Goal: Task Accomplishment & Management: Manage account settings

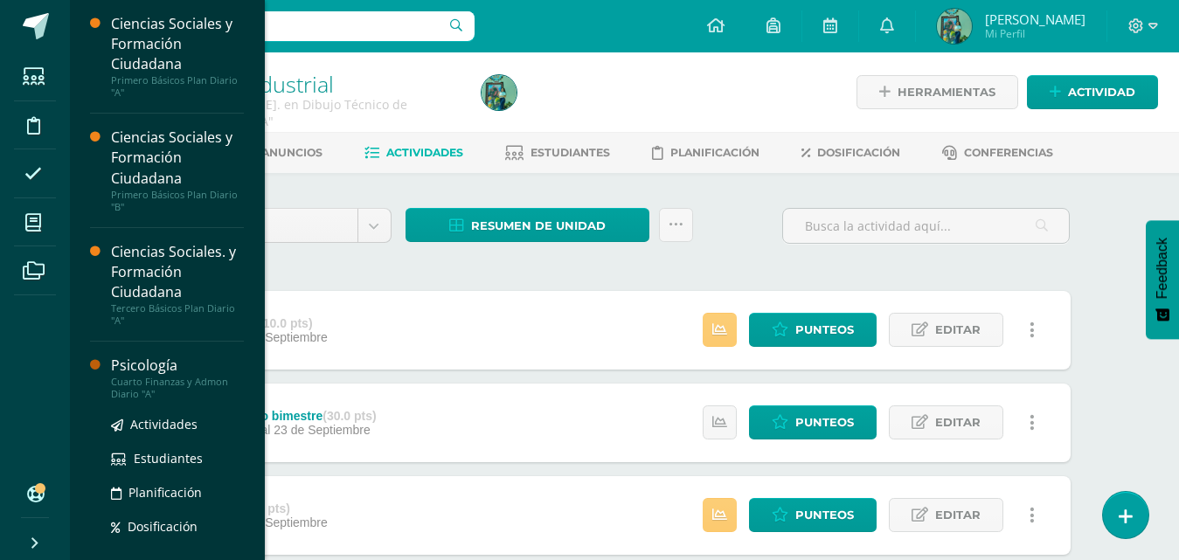
click at [149, 361] on div "Psicología" at bounding box center [177, 366] width 133 height 20
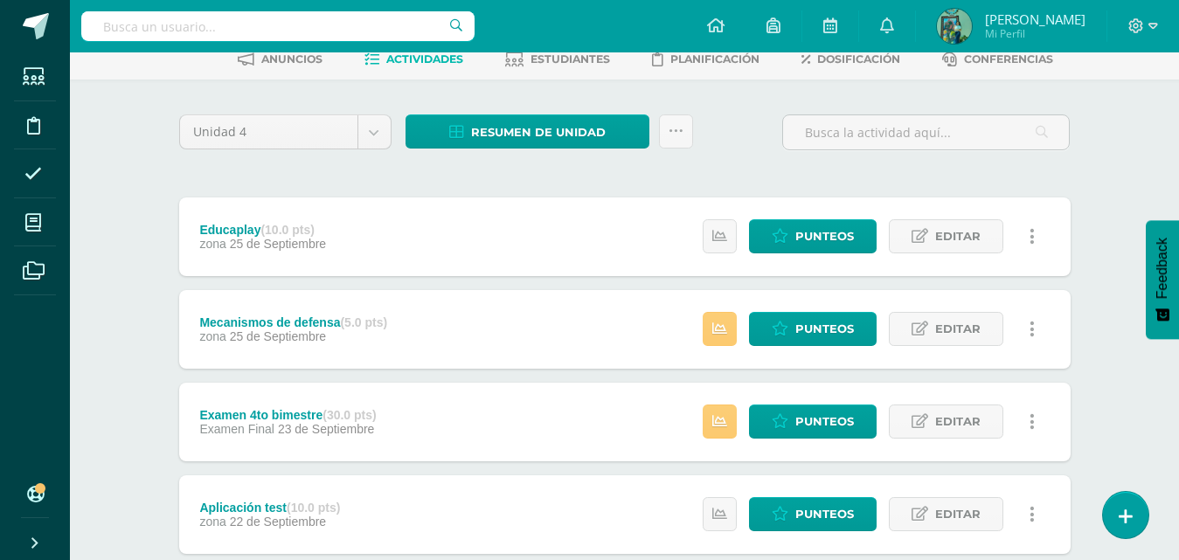
scroll to position [107, 0]
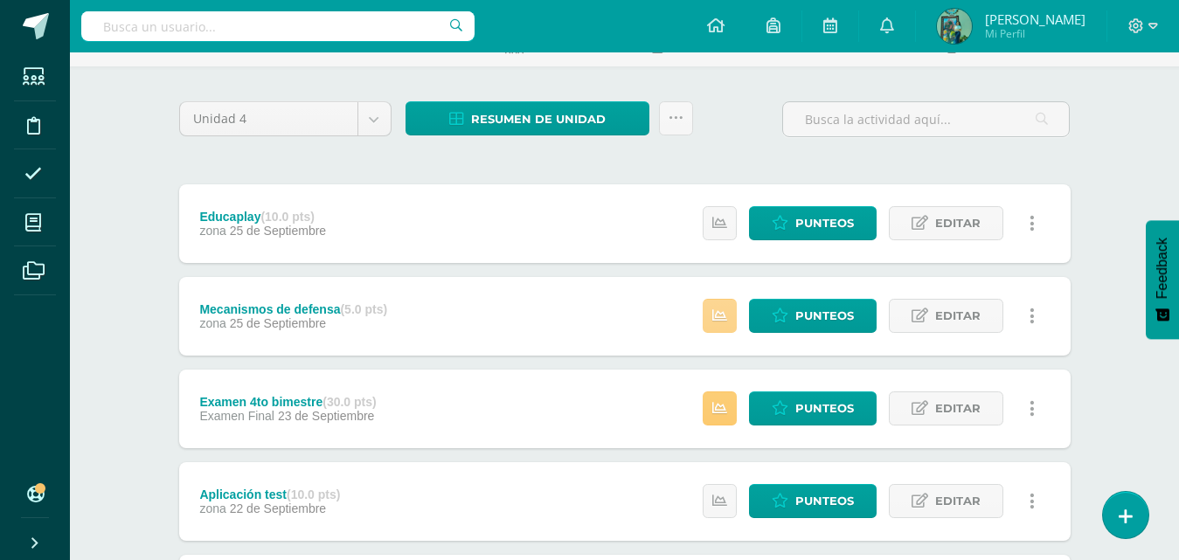
click at [715, 313] on icon at bounding box center [719, 316] width 15 height 15
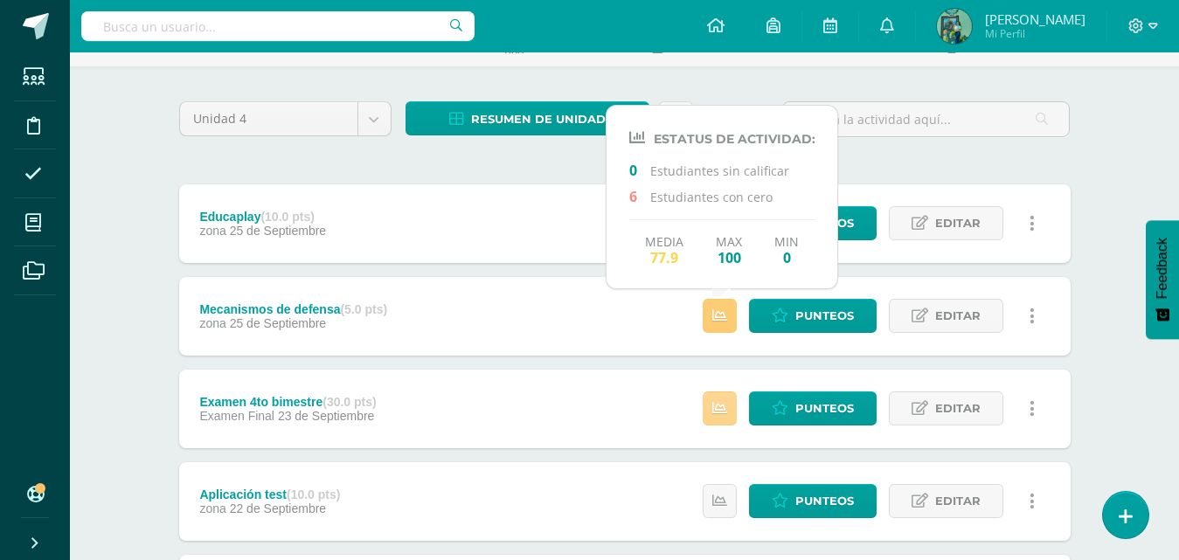
click at [726, 413] on icon at bounding box center [719, 408] width 15 height 15
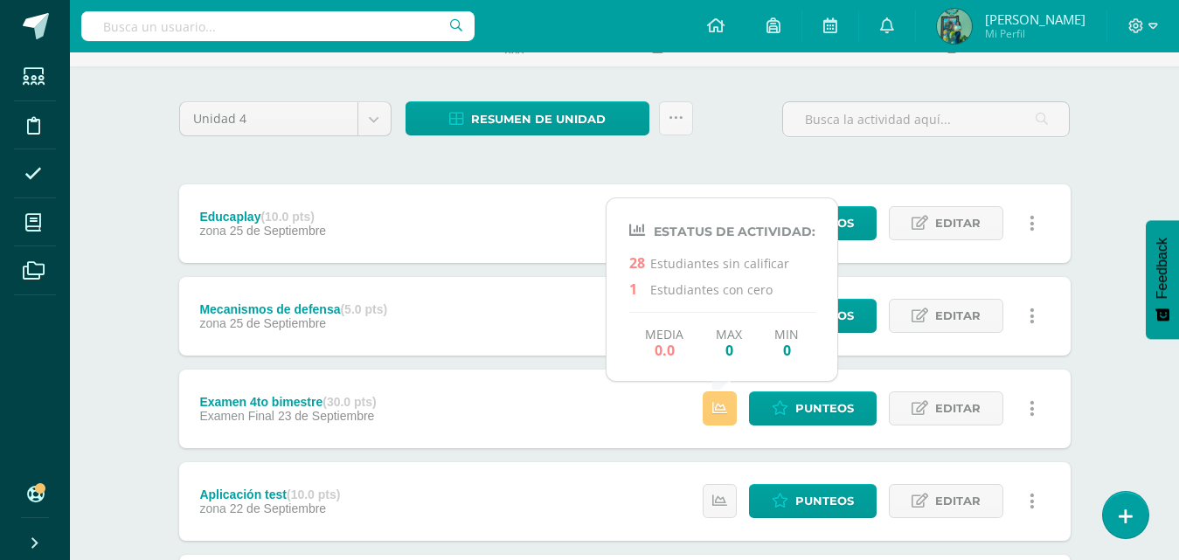
click at [1121, 374] on div "Psicología Cuarto Finanzas y Admon Diario "A" Herramientas Detalle de asistenci…" at bounding box center [624, 487] width 1109 height 1082
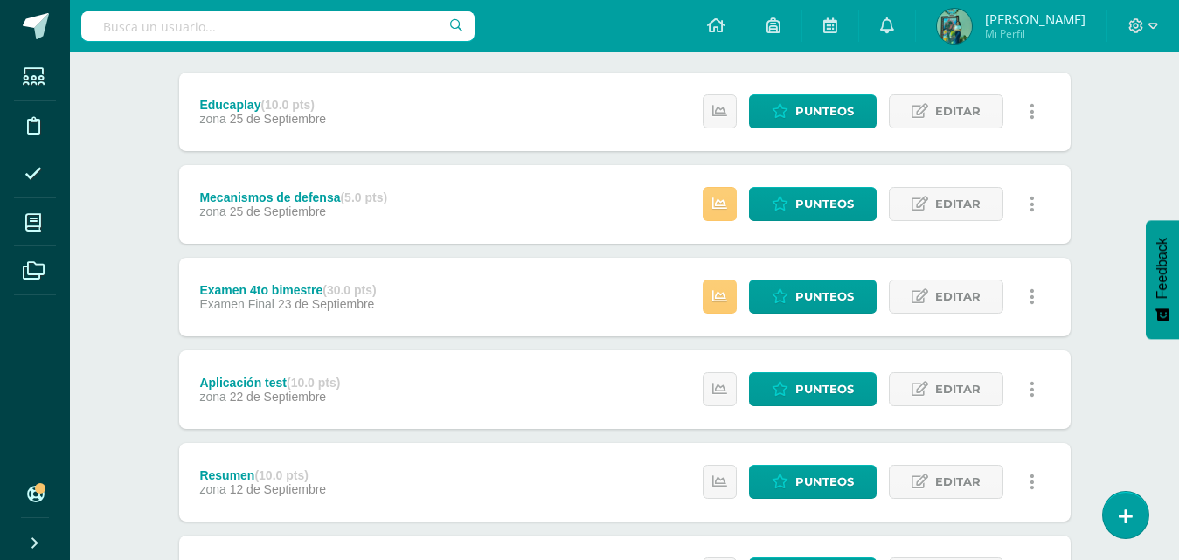
scroll to position [223, 0]
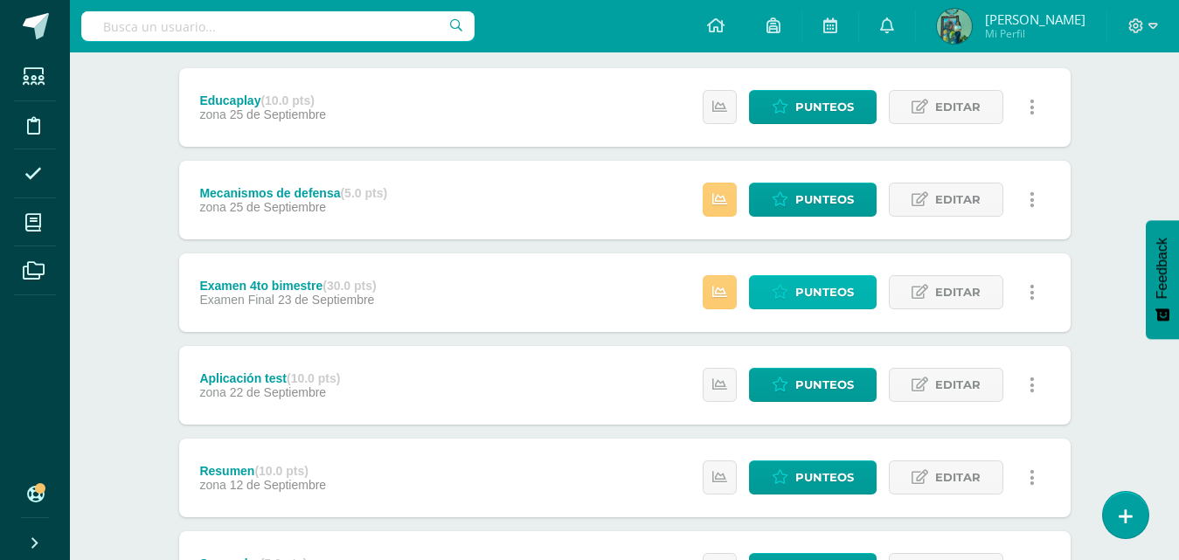
click at [824, 288] on span "Punteos" at bounding box center [824, 292] width 59 height 32
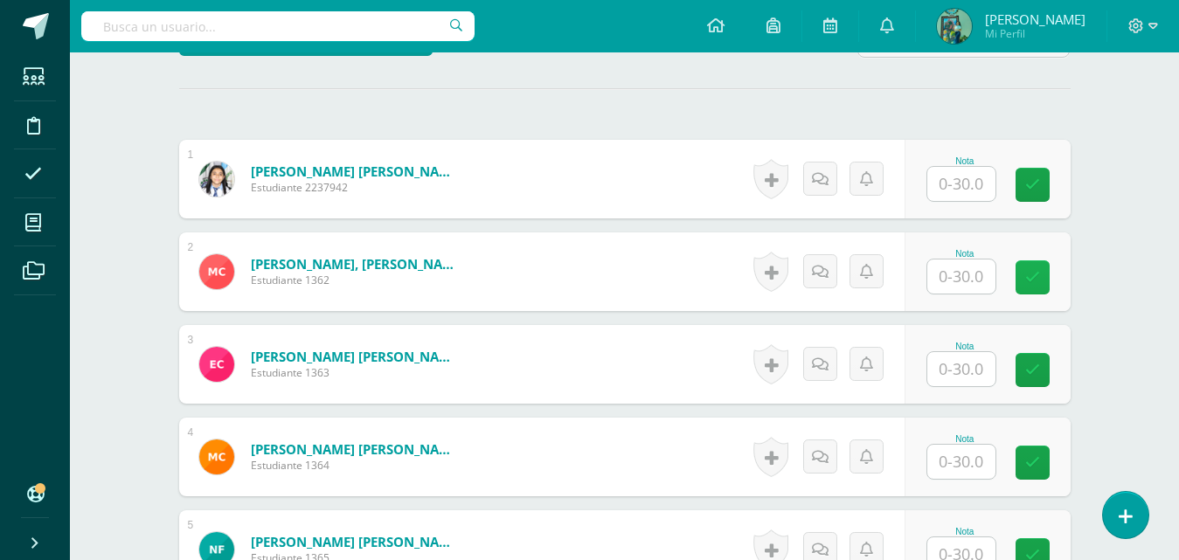
scroll to position [469, 0]
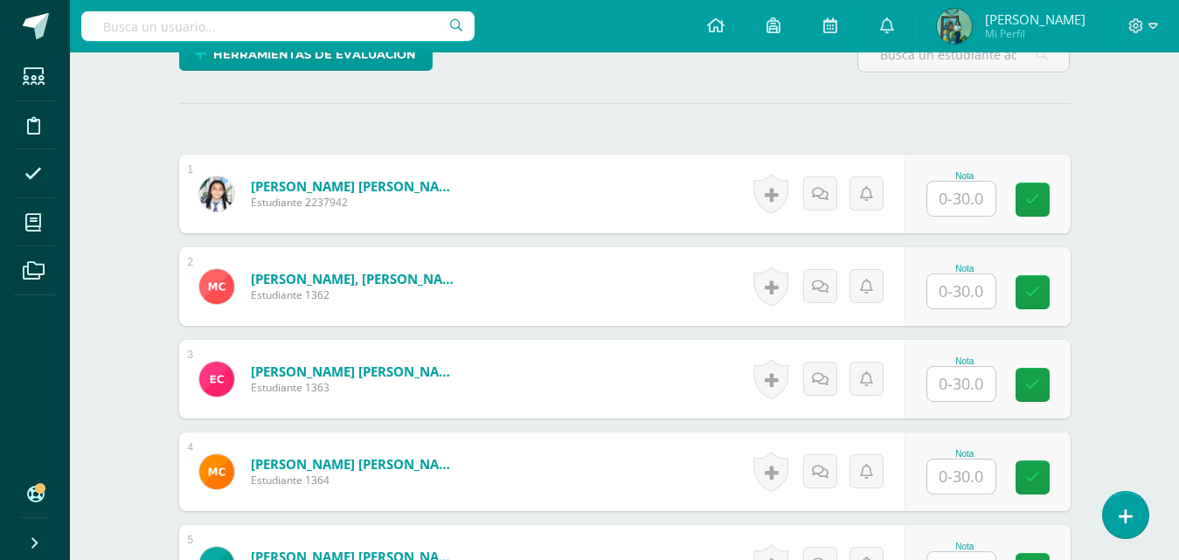
click at [987, 204] on input "text" at bounding box center [961, 199] width 68 height 34
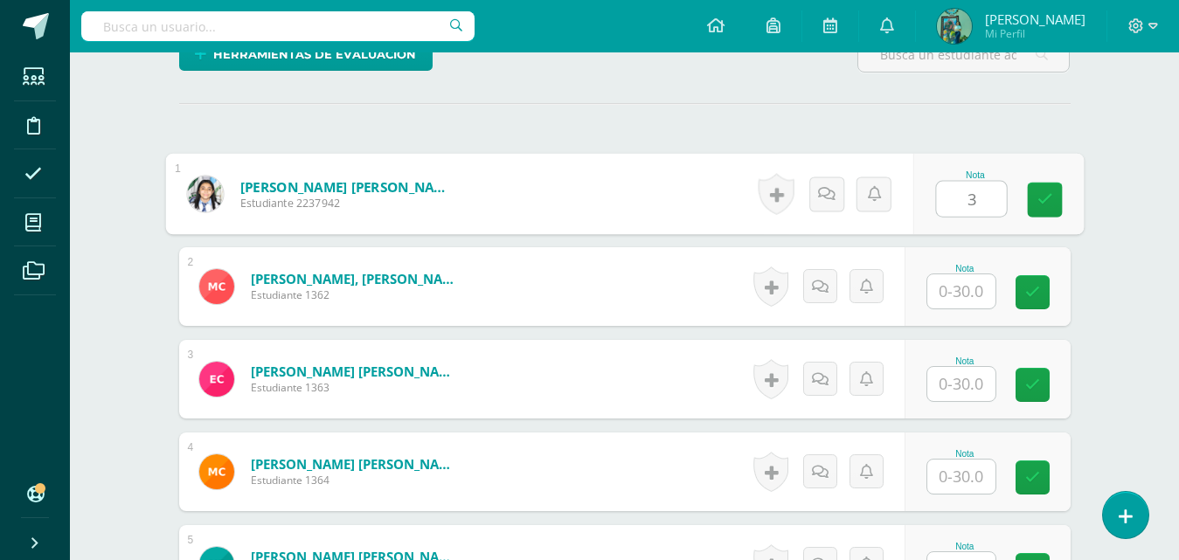
scroll to position [470, 0]
type input "30"
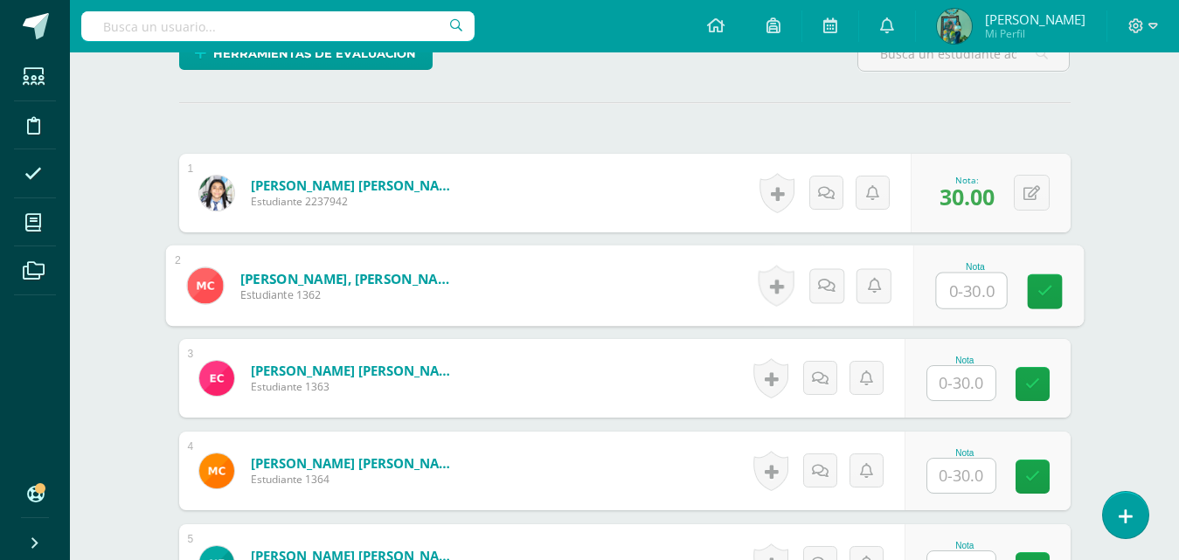
scroll to position [471, 0]
type input "17"
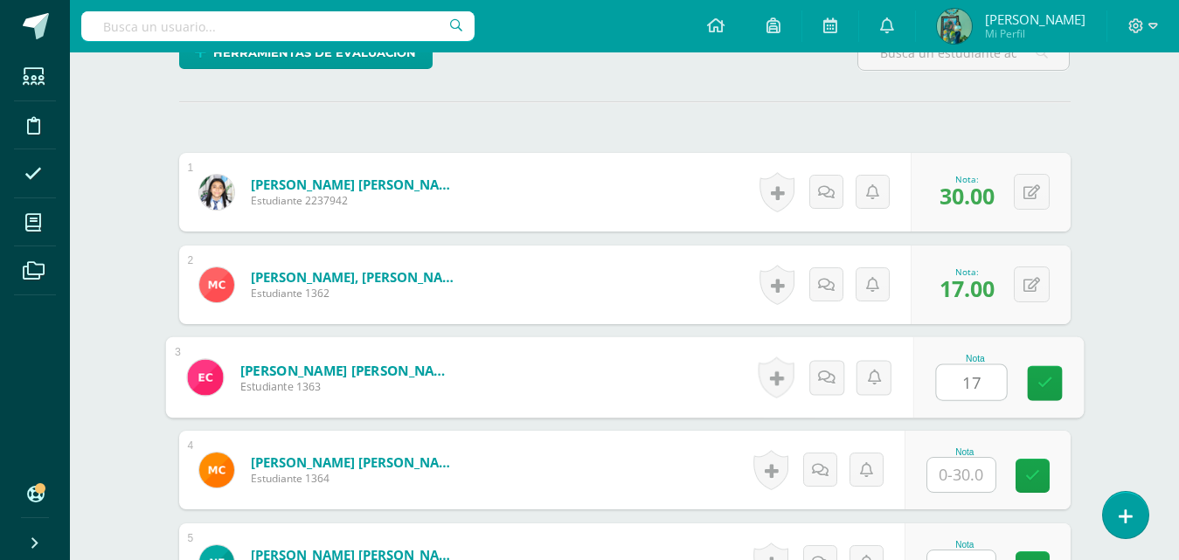
type input "17"
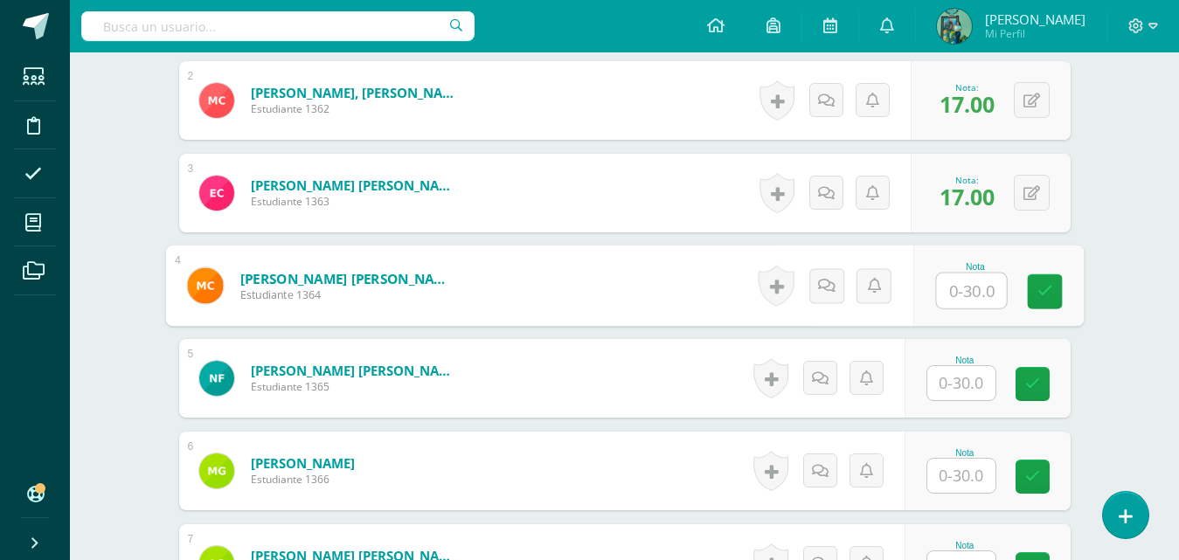
scroll to position [823, 0]
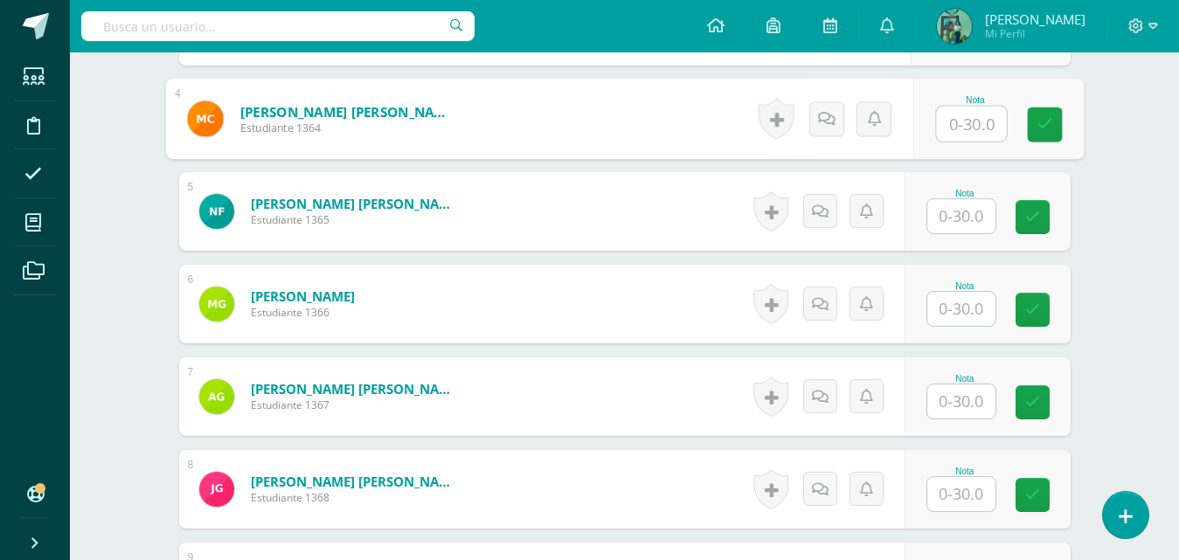
click at [967, 215] on input "text" at bounding box center [961, 216] width 68 height 34
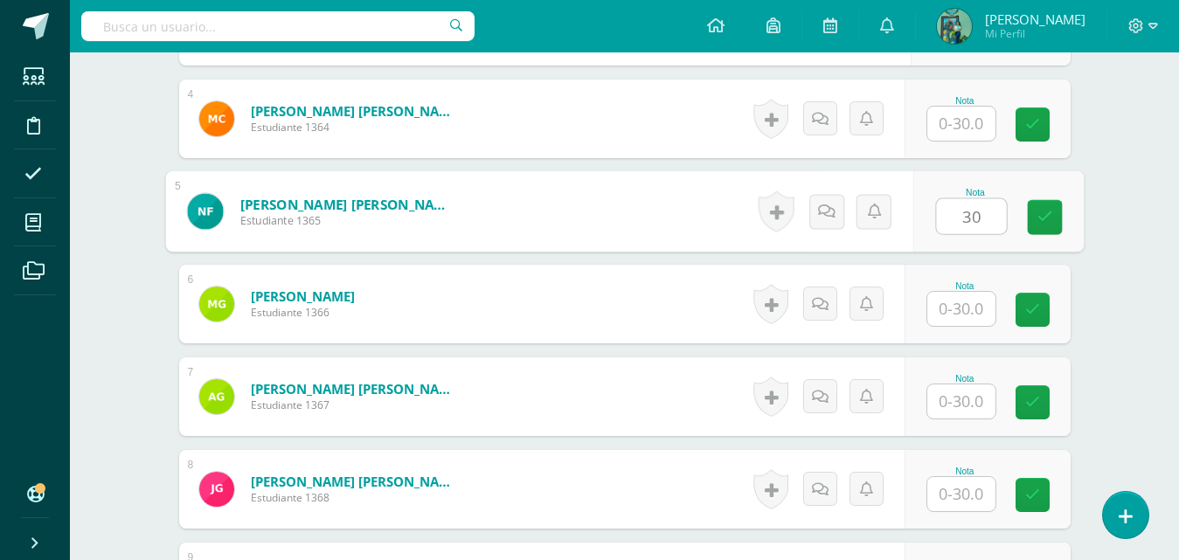
type input "30"
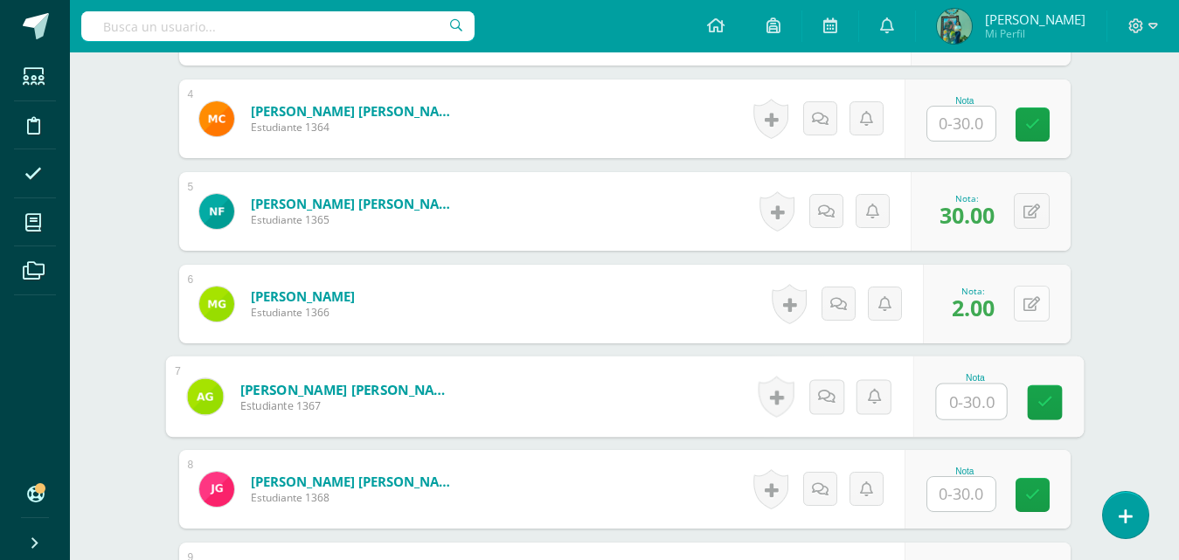
click at [1030, 298] on icon at bounding box center [1032, 304] width 17 height 15
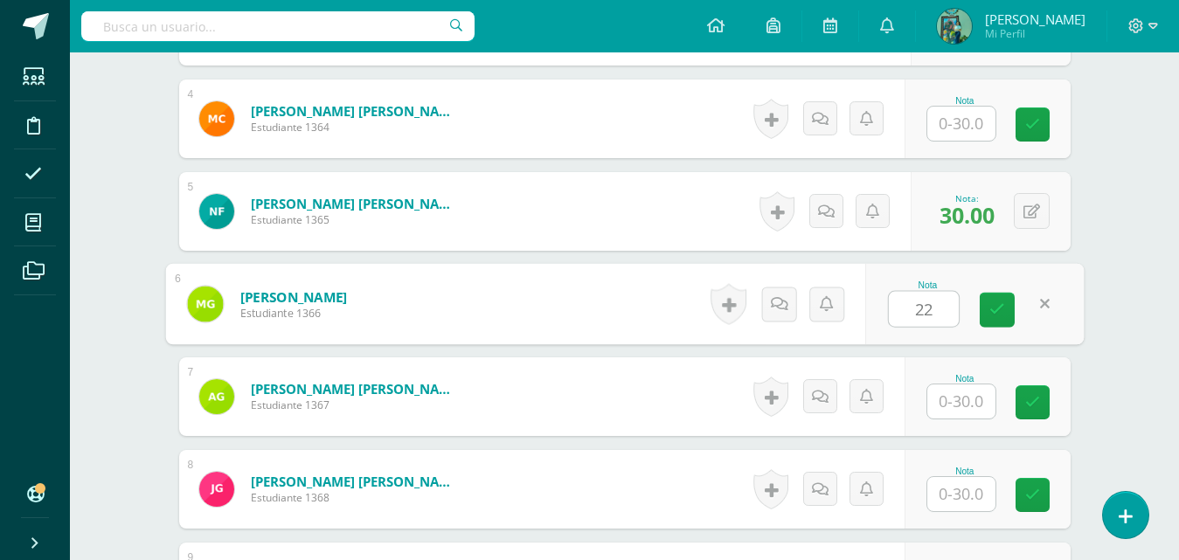
type input "22"
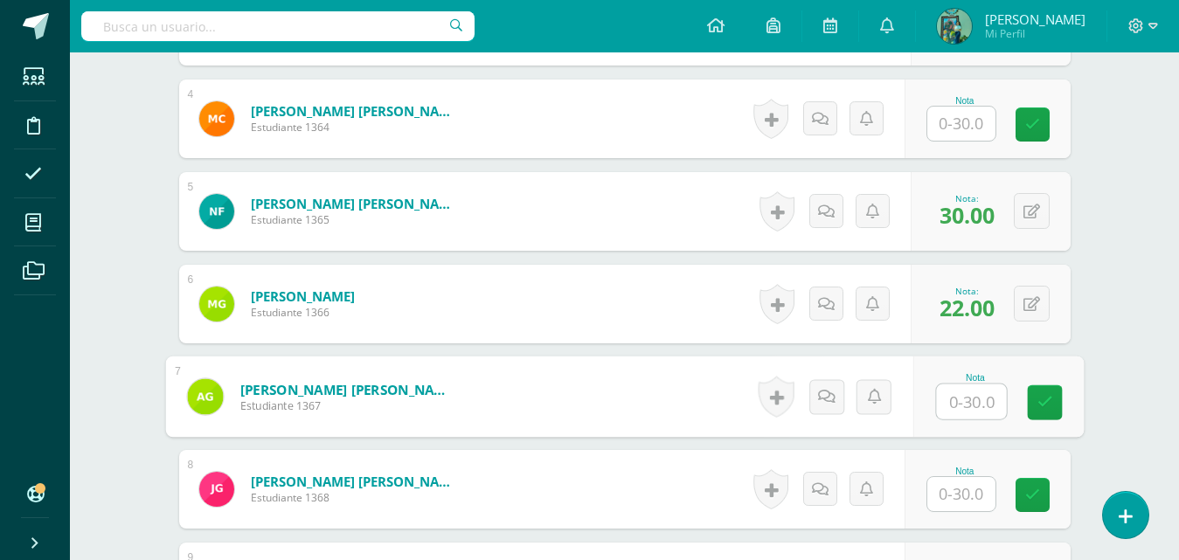
click at [993, 404] on input "text" at bounding box center [971, 402] width 70 height 35
type input "30"
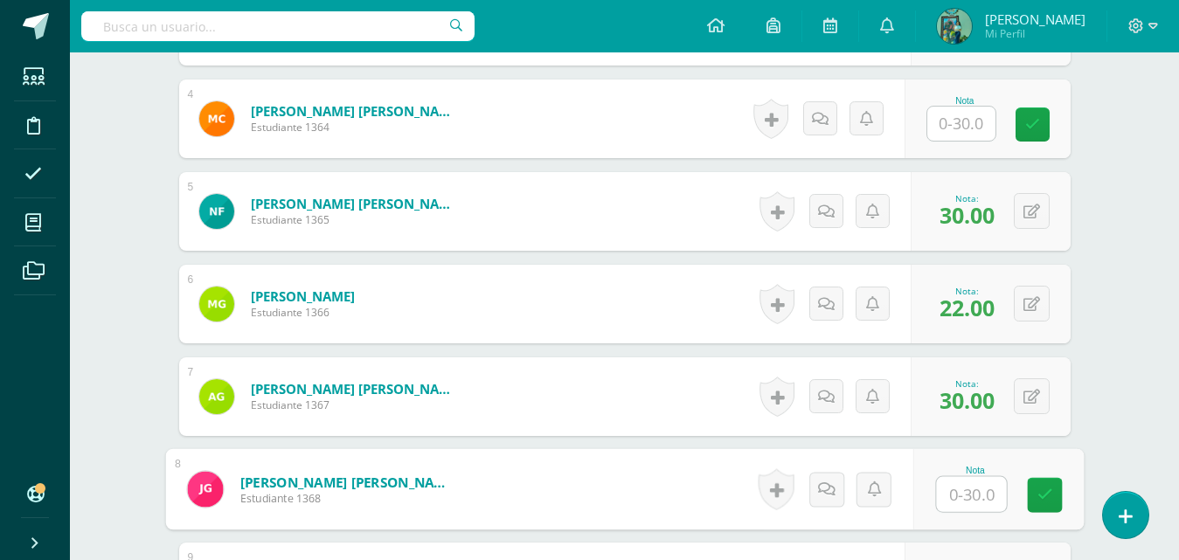
click at [955, 497] on input "text" at bounding box center [971, 494] width 70 height 35
type input "18"
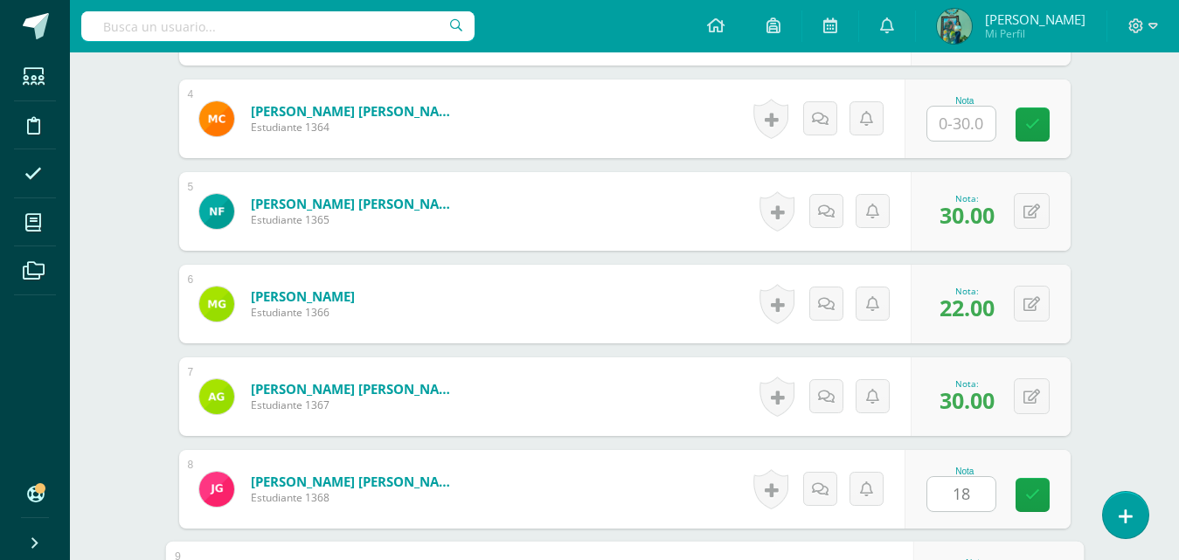
scroll to position [1129, 0]
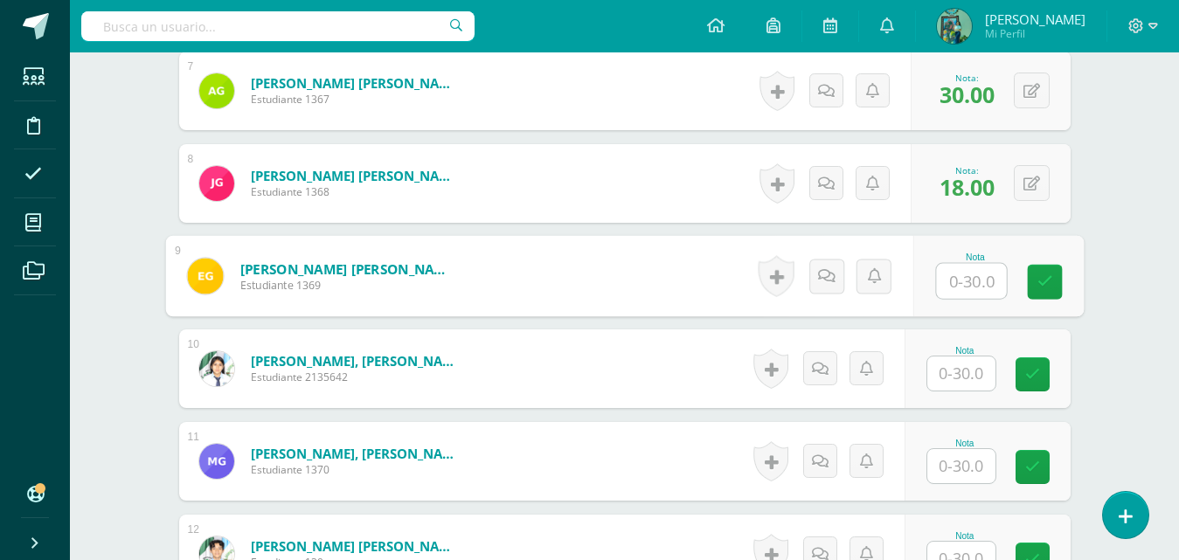
click at [983, 284] on input "text" at bounding box center [971, 281] width 70 height 35
type input "18"
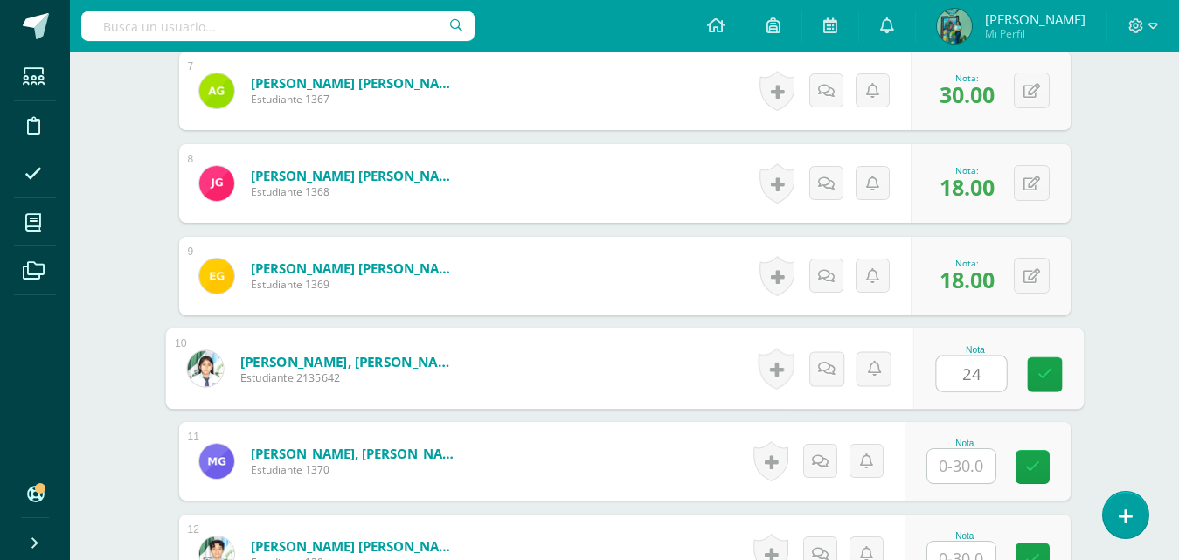
type input "24"
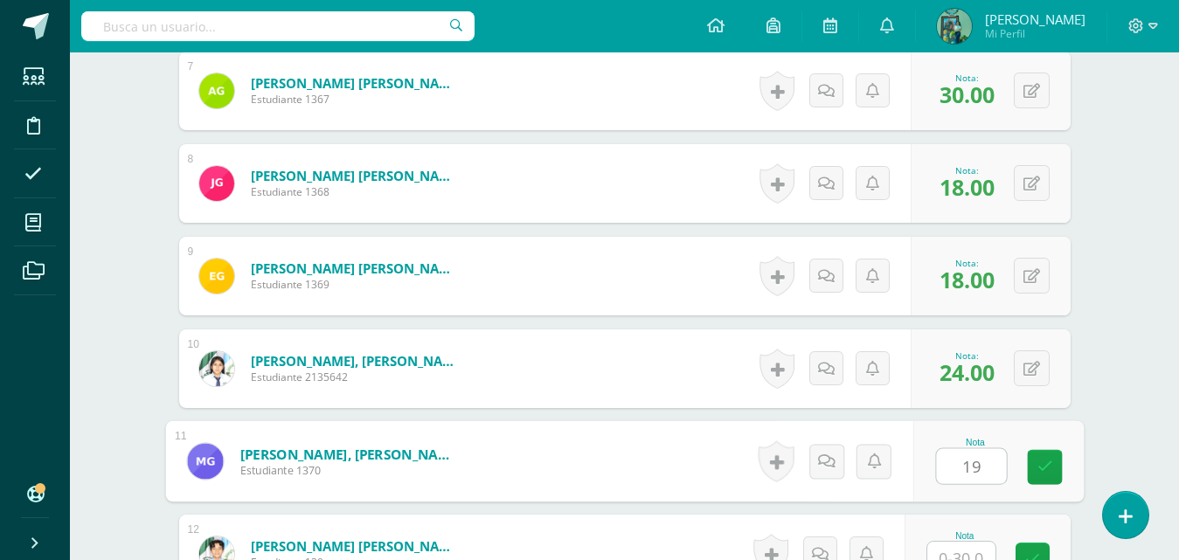
type input "19"
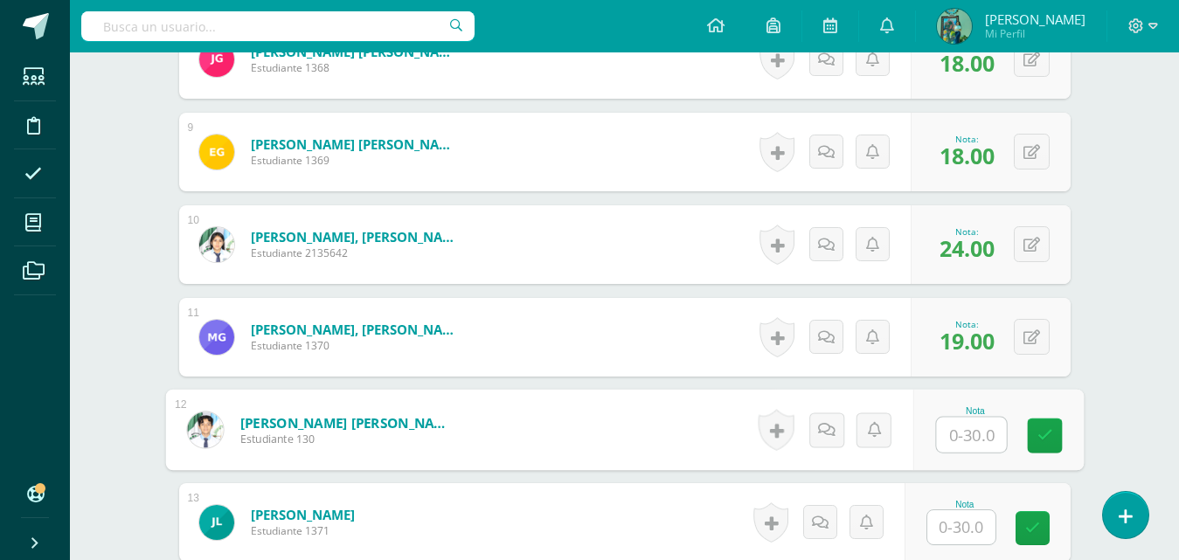
scroll to position [1402, 0]
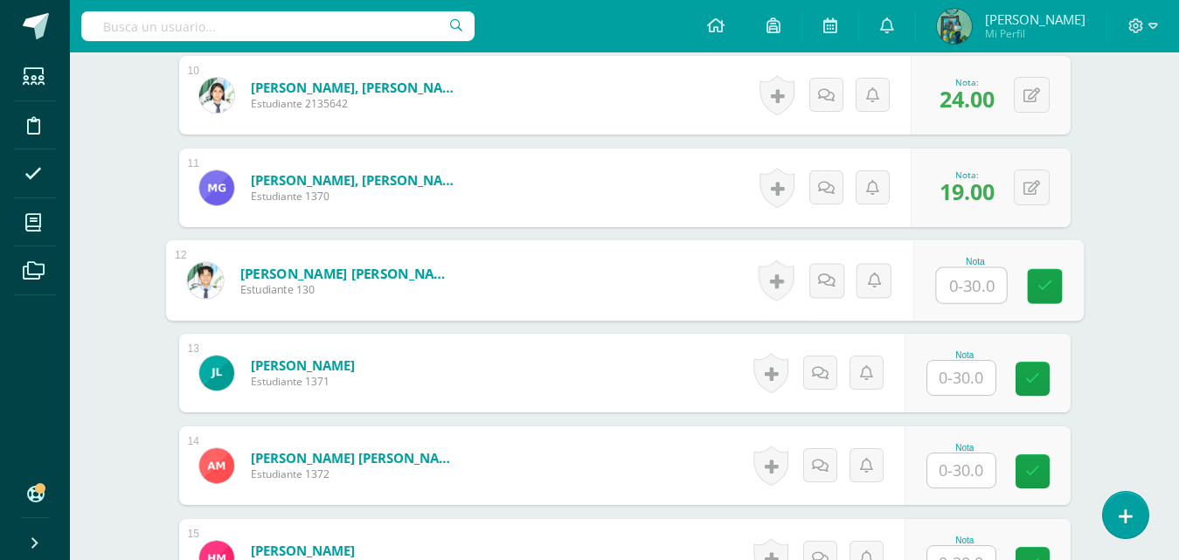
click at [976, 282] on input "text" at bounding box center [971, 285] width 70 height 35
type input "30"
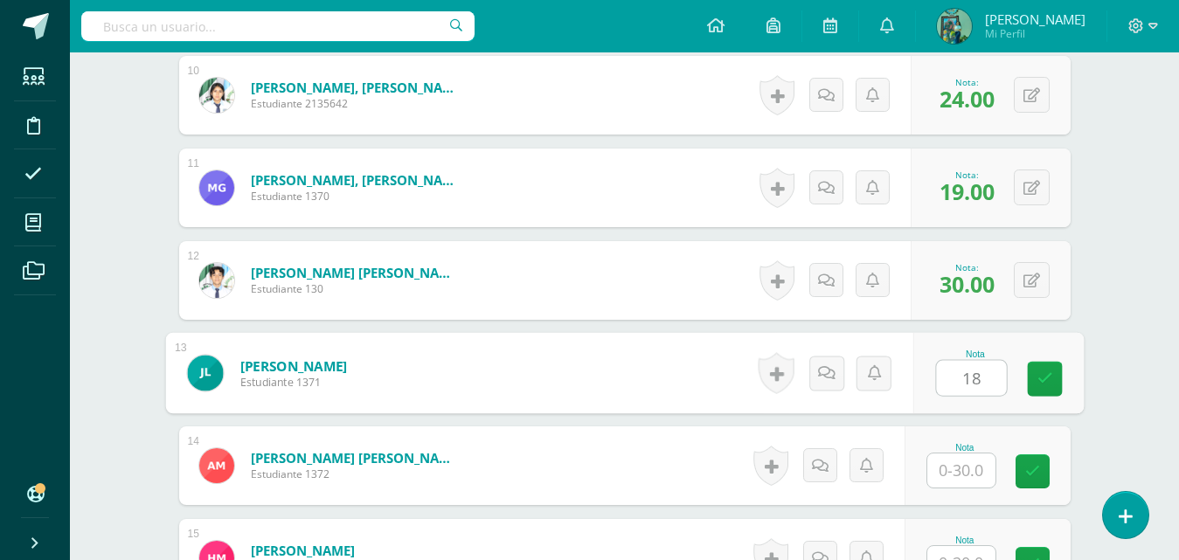
type input "18"
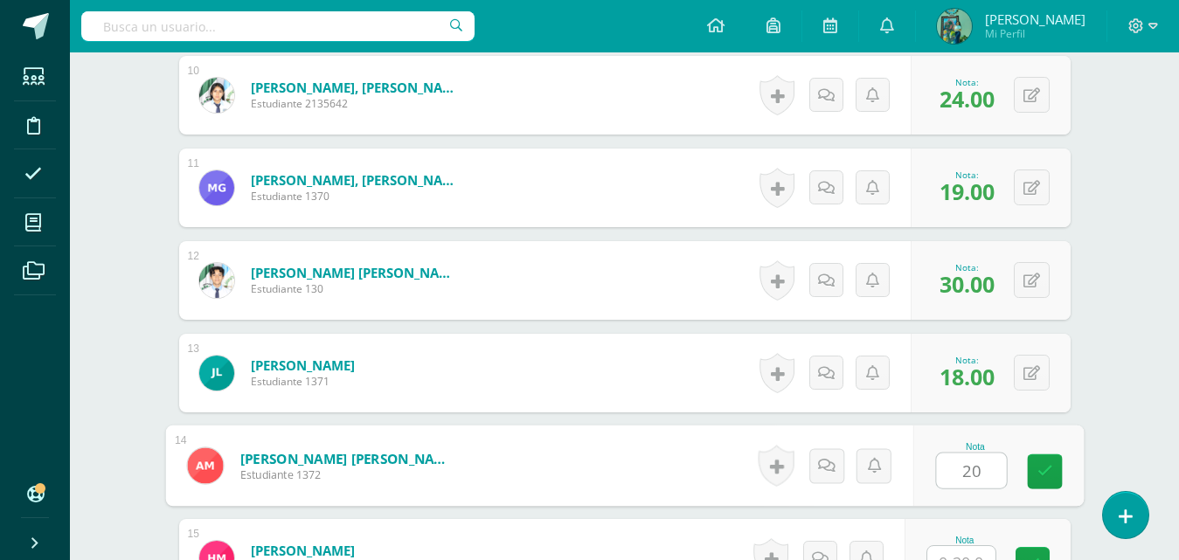
type input "20"
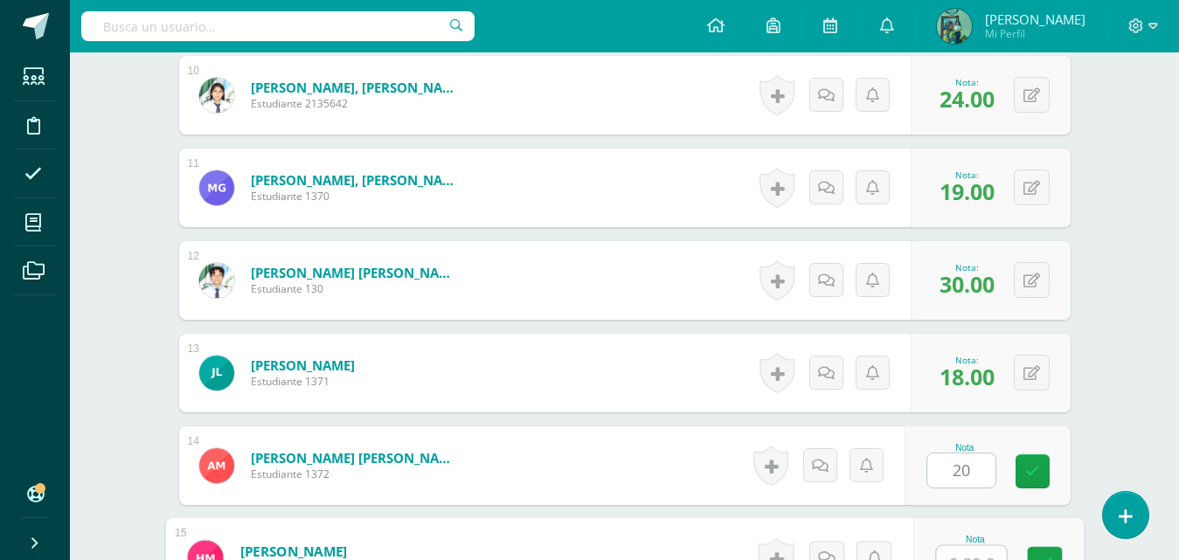
scroll to position [1421, 0]
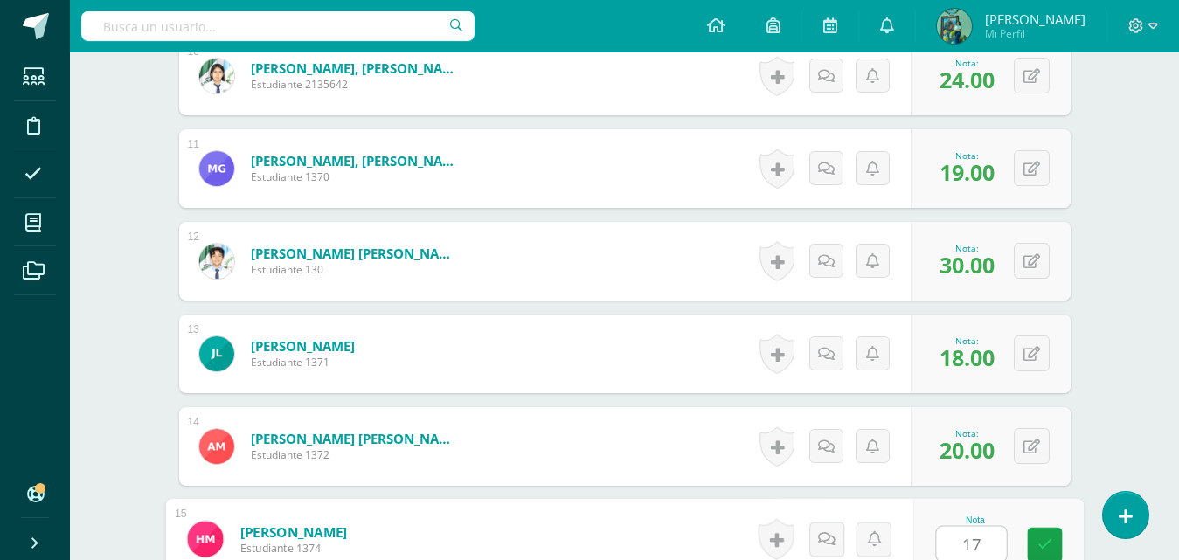
type input "17"
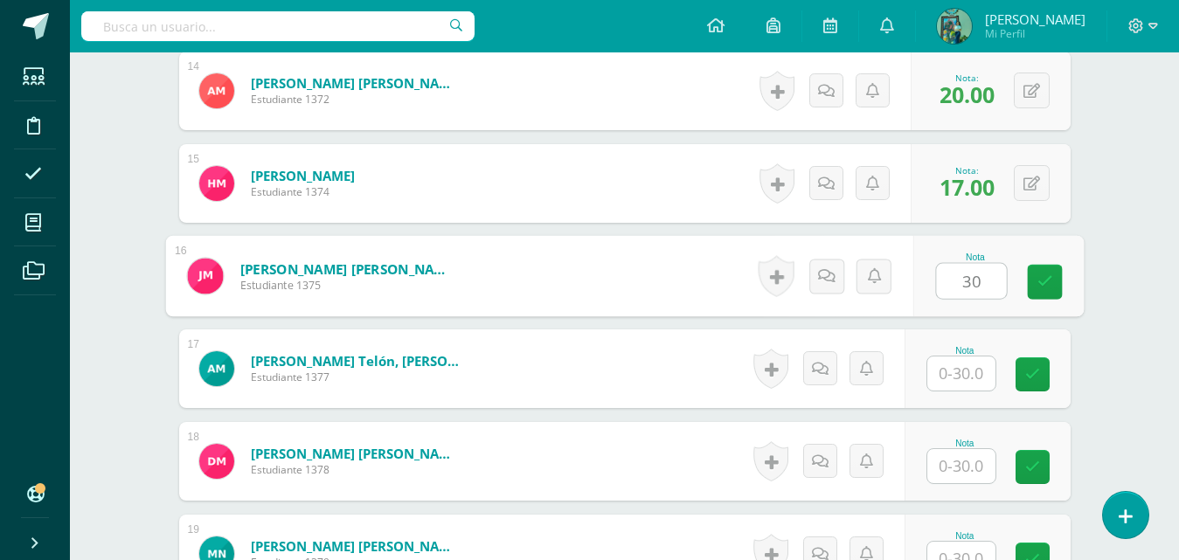
type input "30"
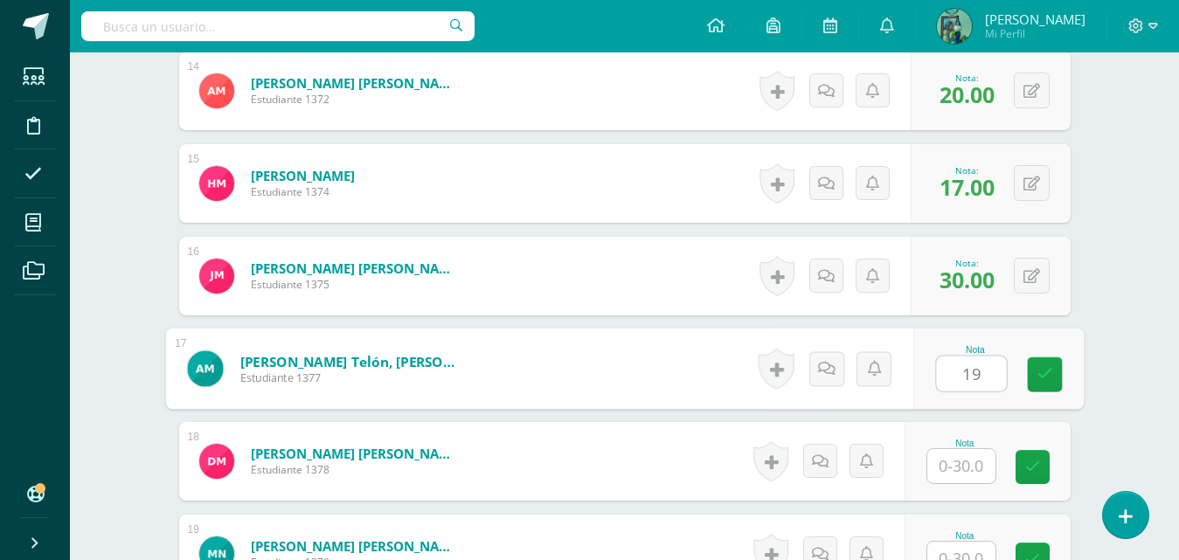
type input "19"
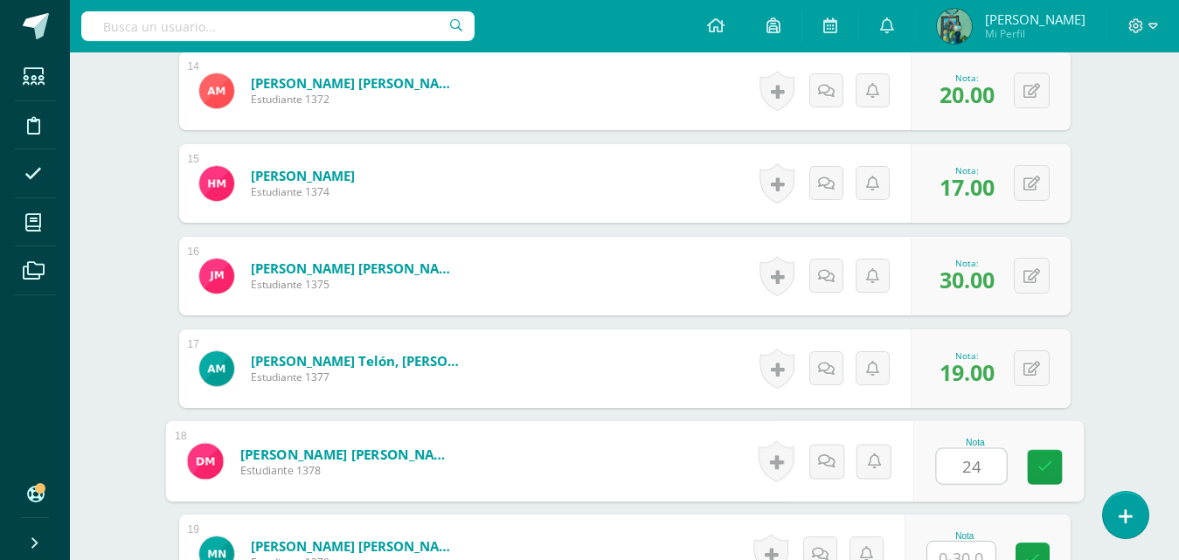
type input "24"
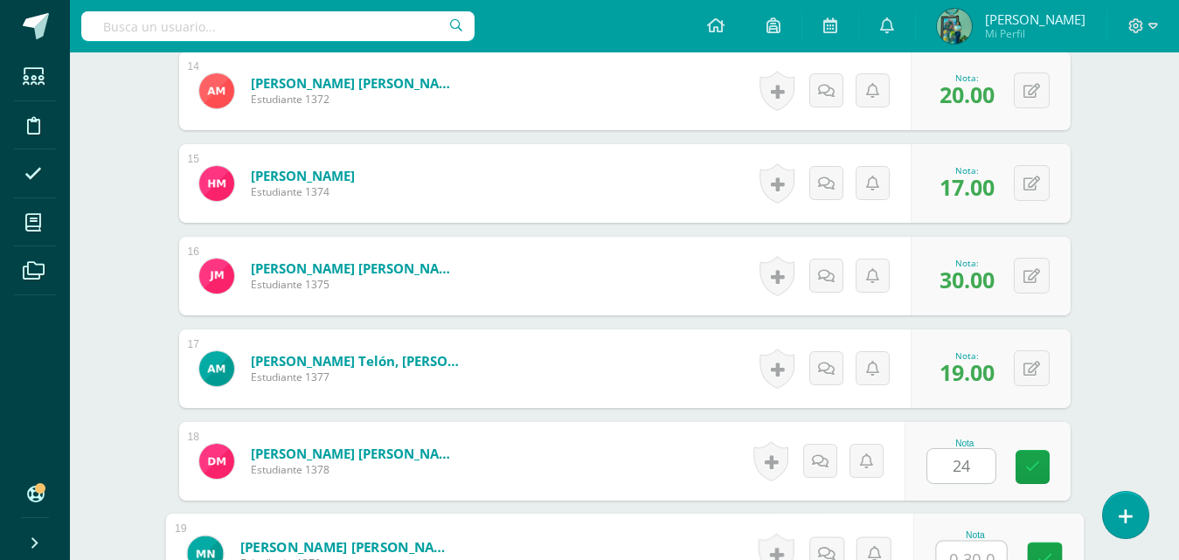
scroll to position [1792, 0]
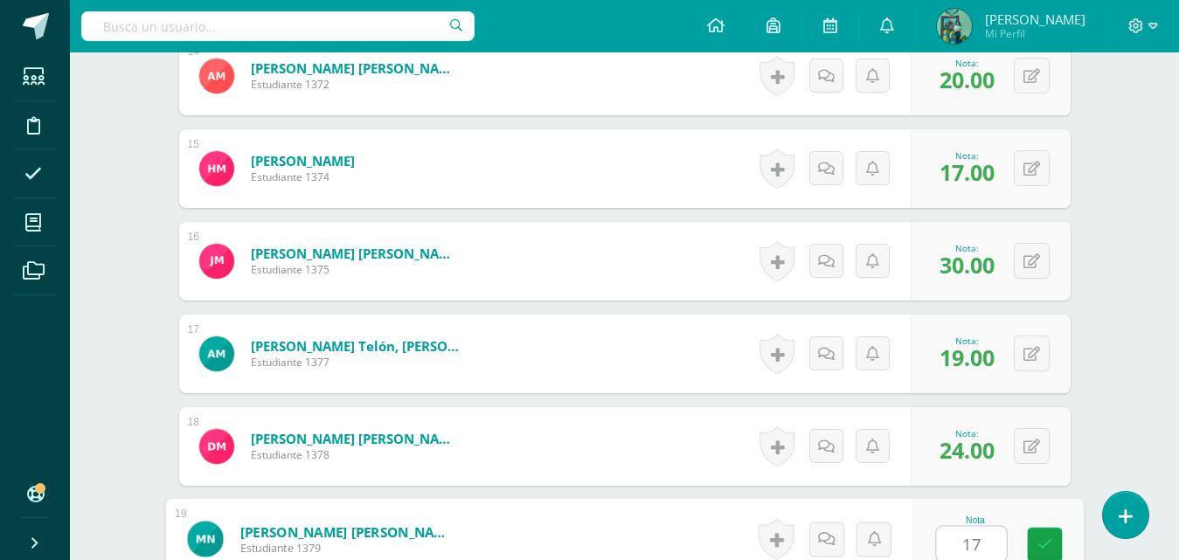
type input "17"
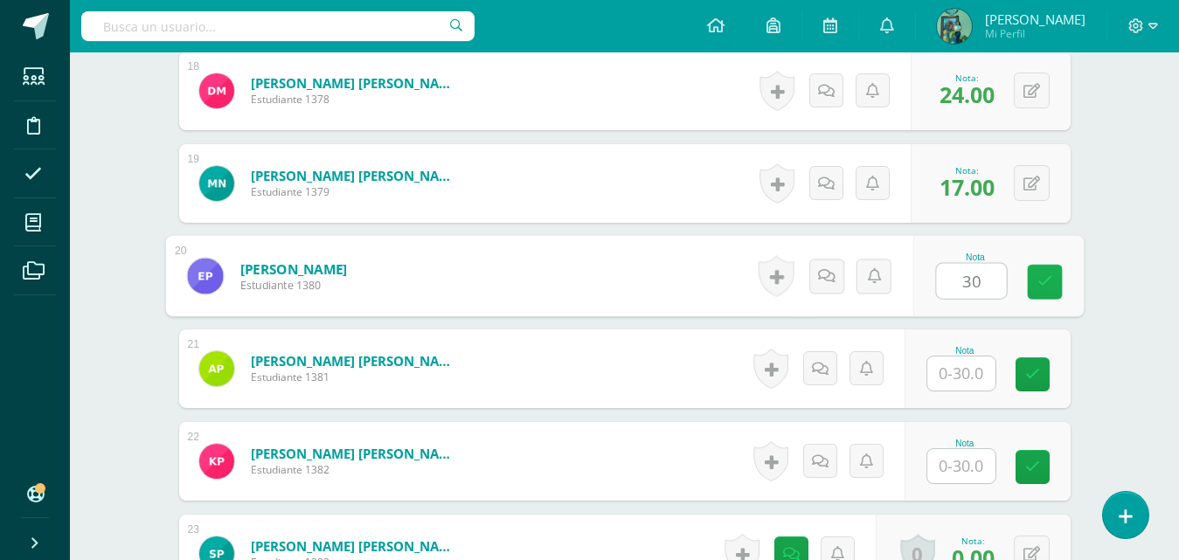
click at [1054, 278] on link at bounding box center [1044, 282] width 35 height 35
type input "30"
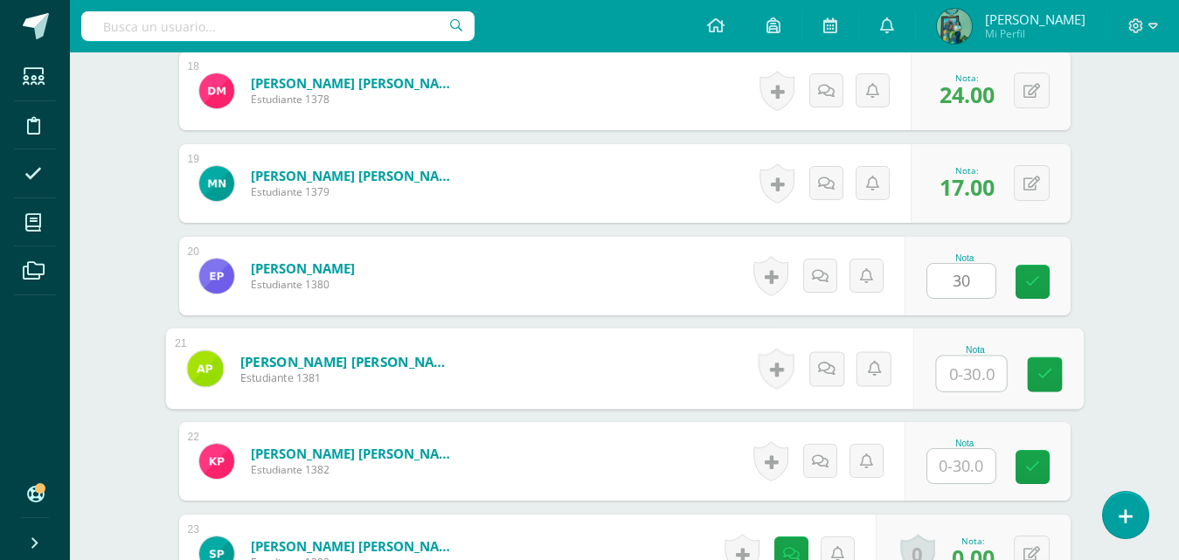
click at [976, 365] on input "text" at bounding box center [971, 374] width 70 height 35
type input "22"
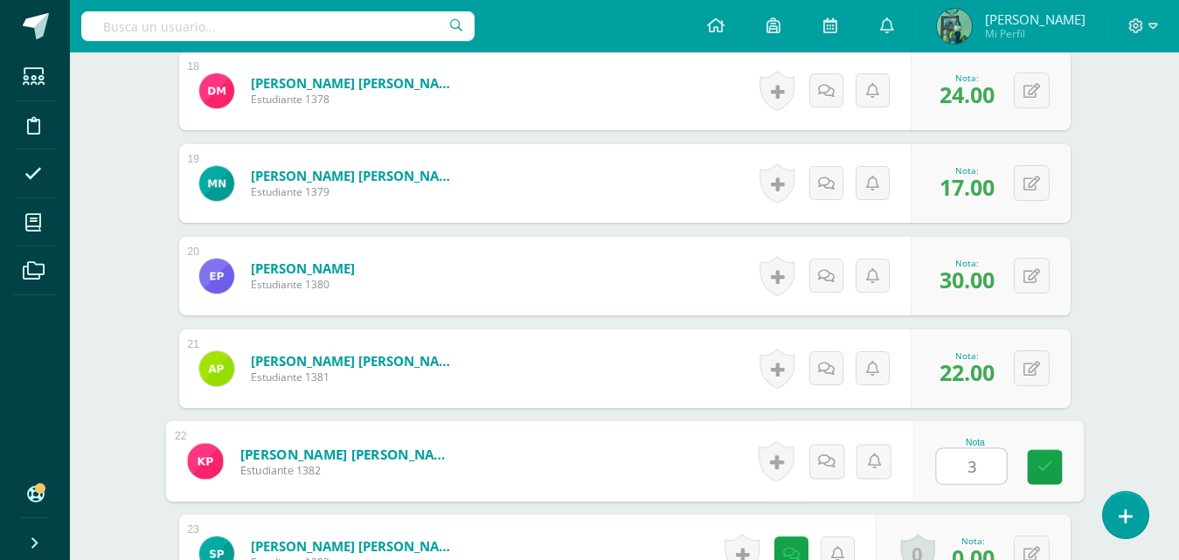
type input "30"
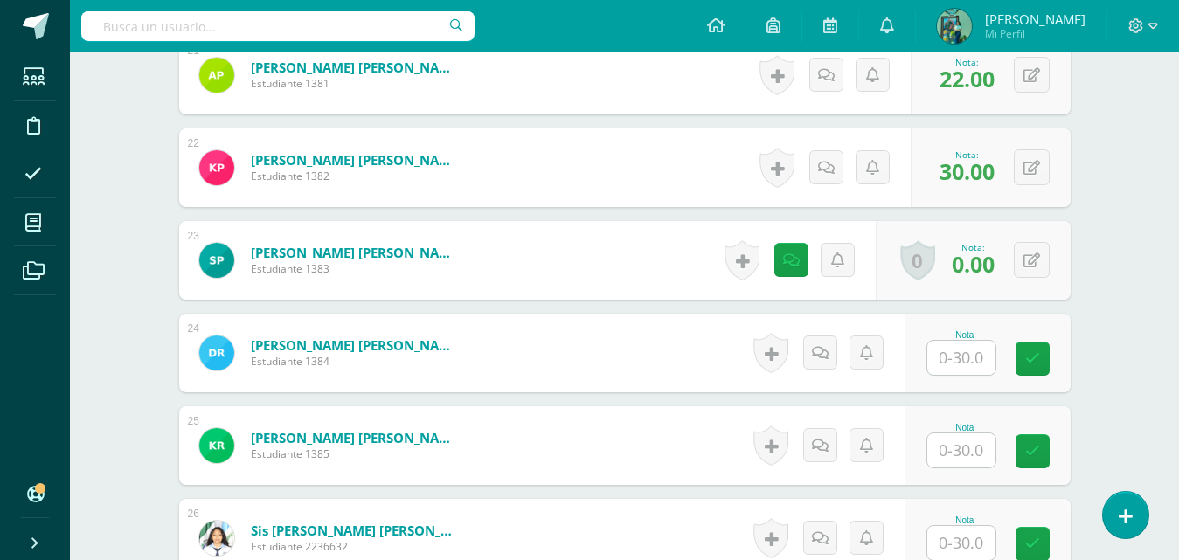
scroll to position [2454, 0]
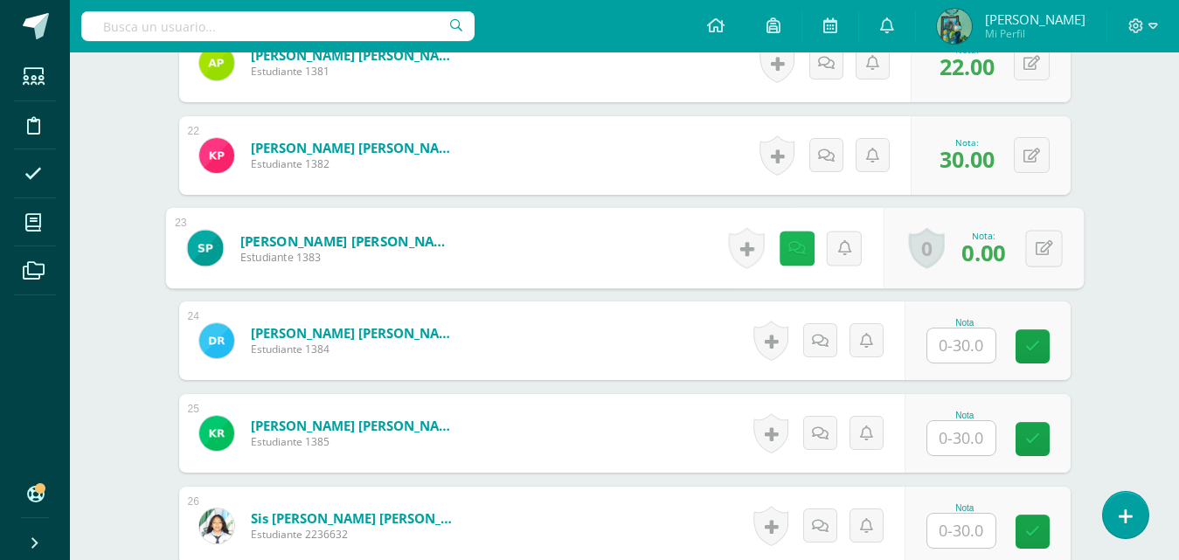
click at [799, 256] on link at bounding box center [796, 248] width 35 height 35
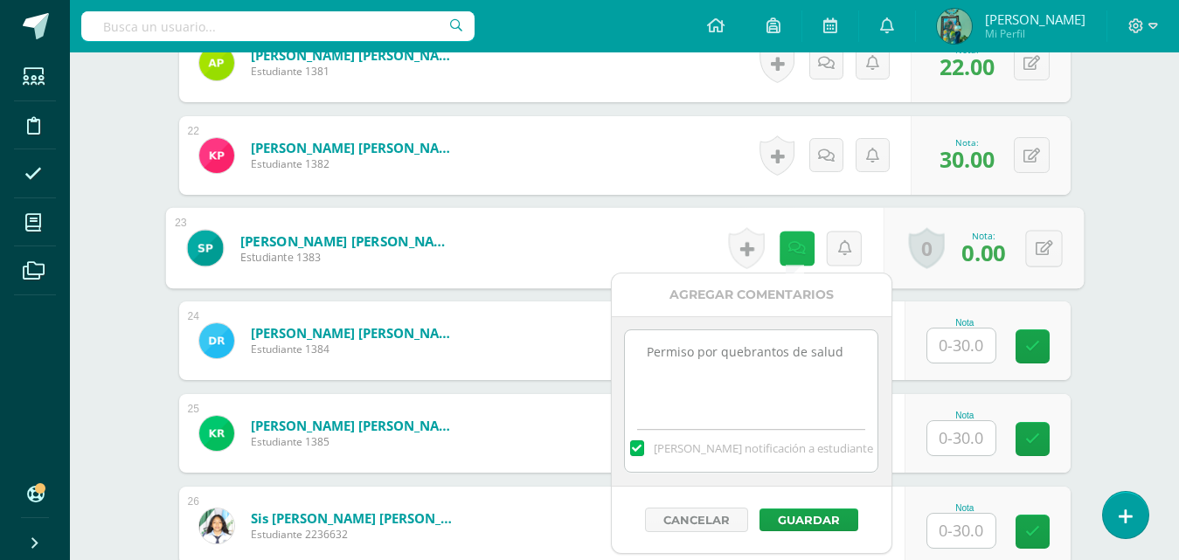
click at [799, 257] on link at bounding box center [796, 248] width 35 height 35
click at [719, 510] on button "Cancelar" at bounding box center [696, 520] width 103 height 24
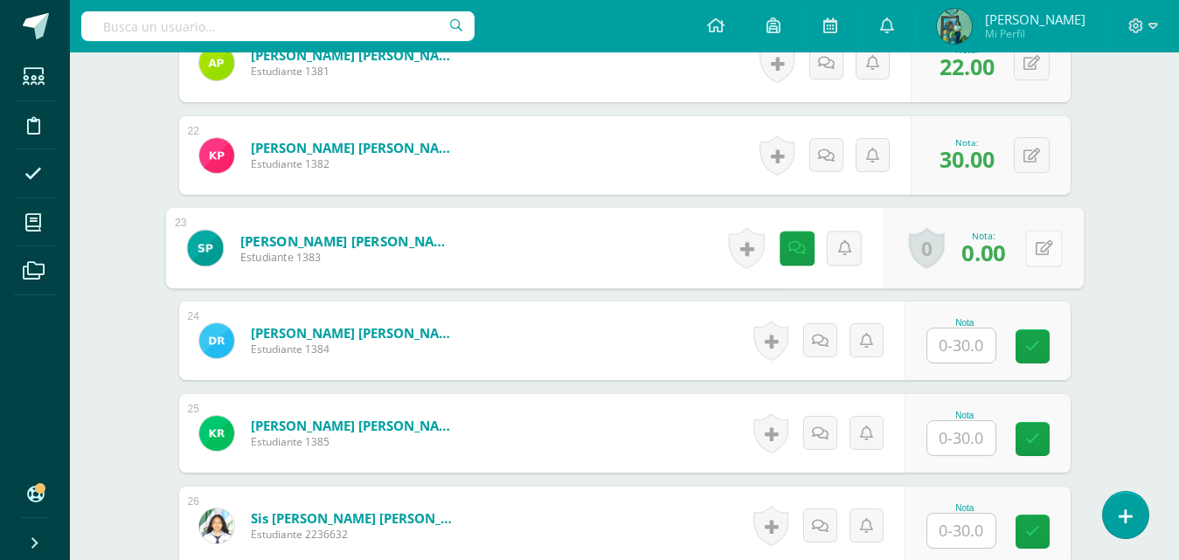
click at [1032, 236] on button at bounding box center [1043, 248] width 37 height 37
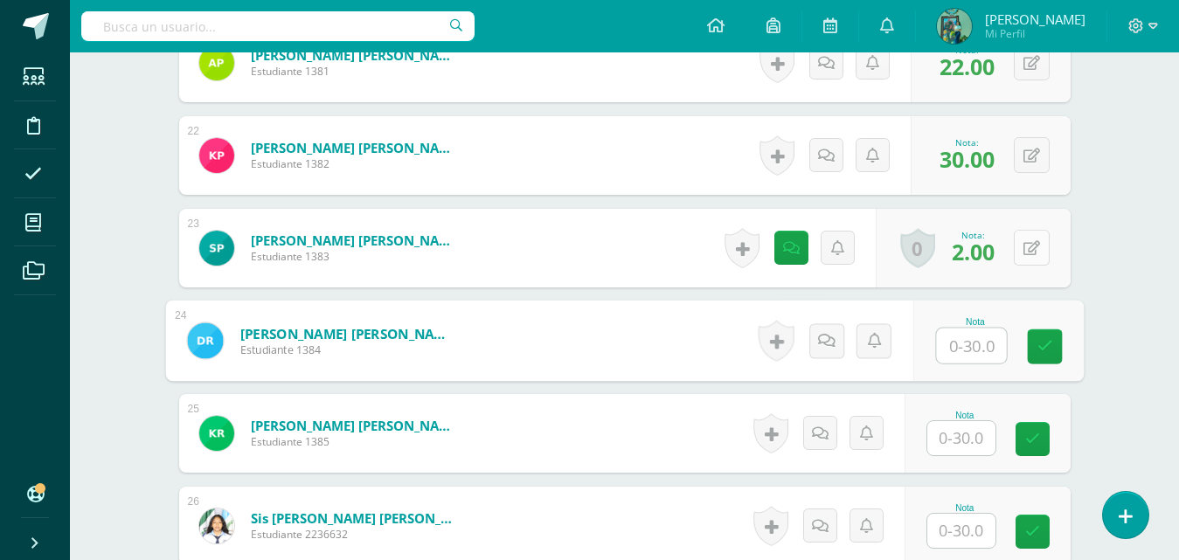
click at [1031, 244] on icon at bounding box center [1032, 248] width 17 height 15
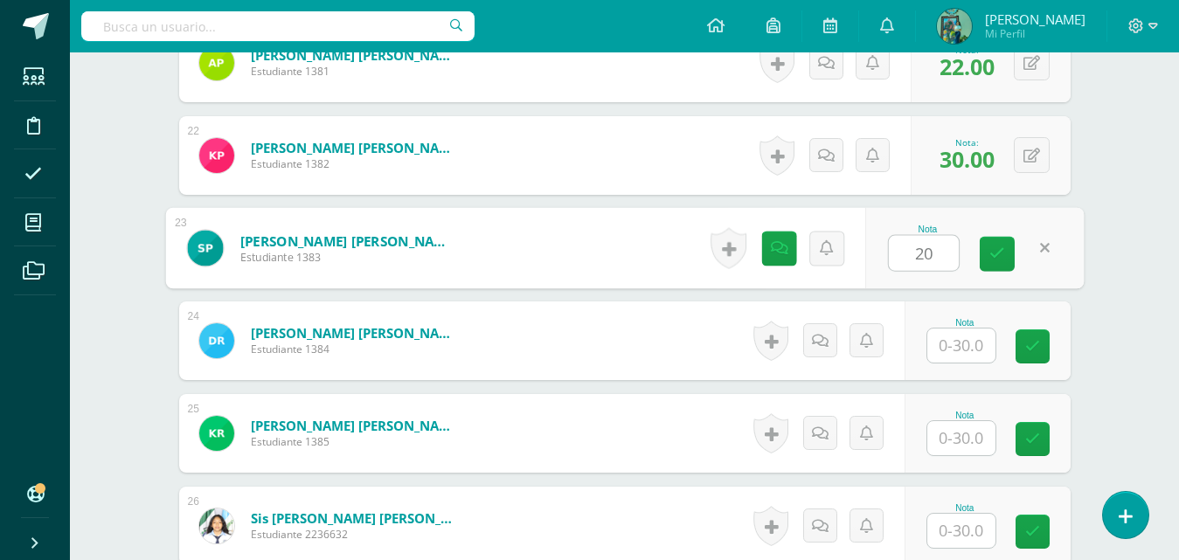
type input "20"
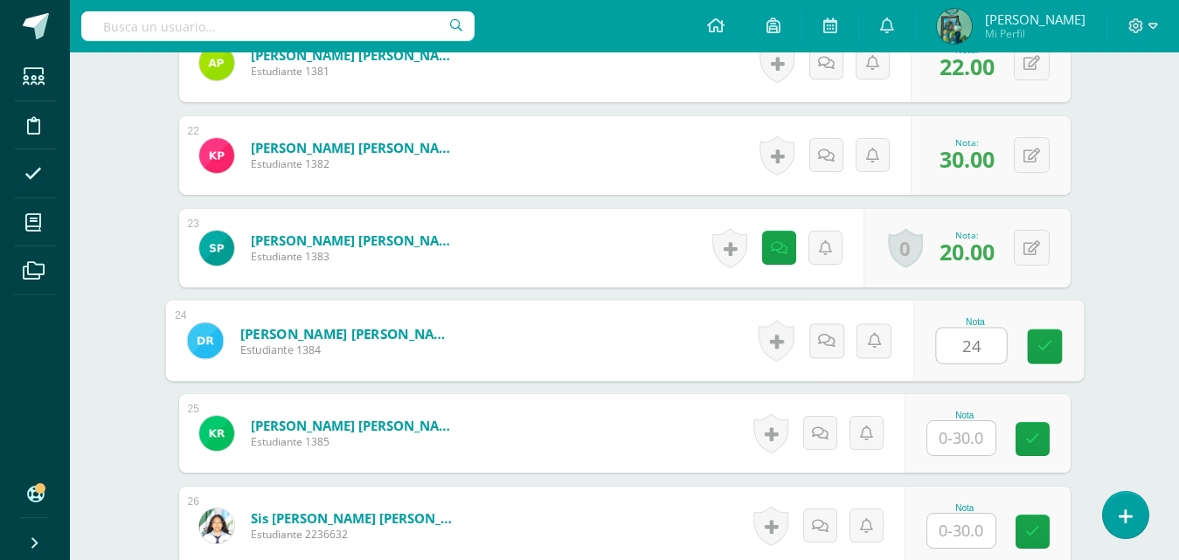
type input "24"
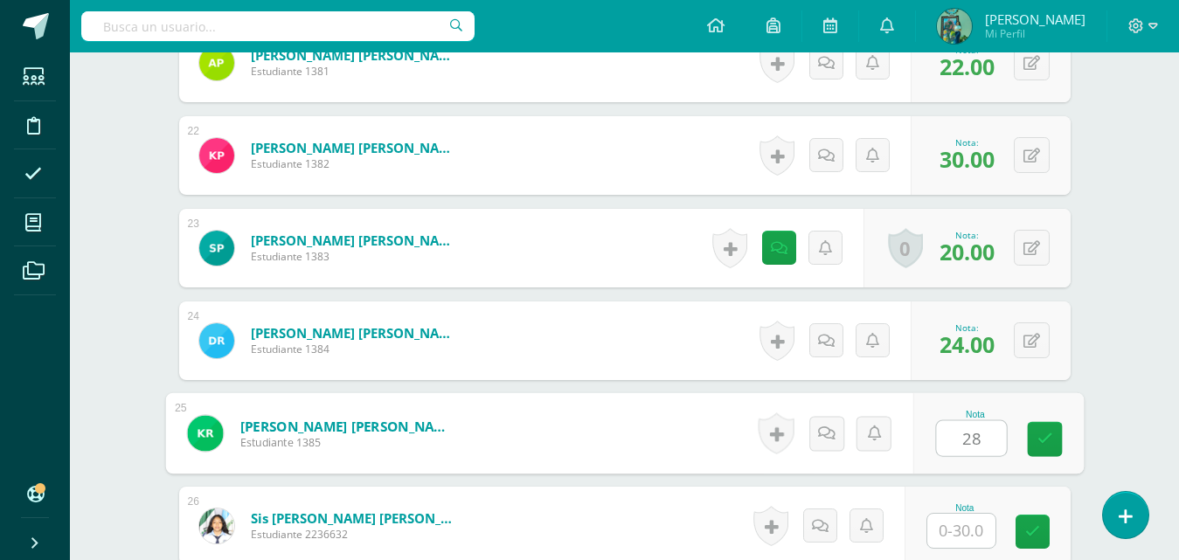
type input "28"
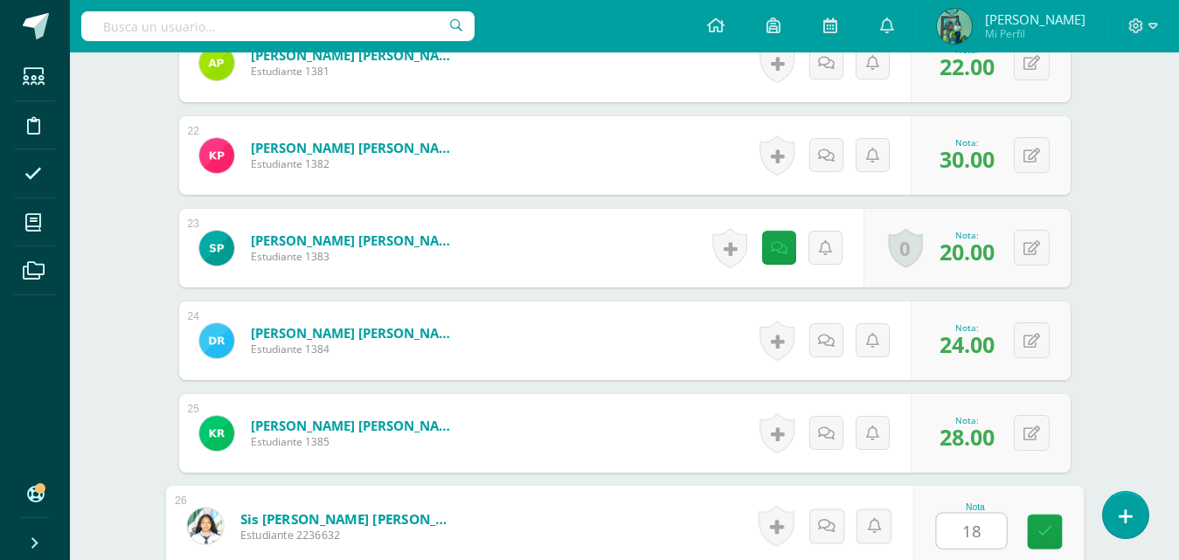
type input "18"
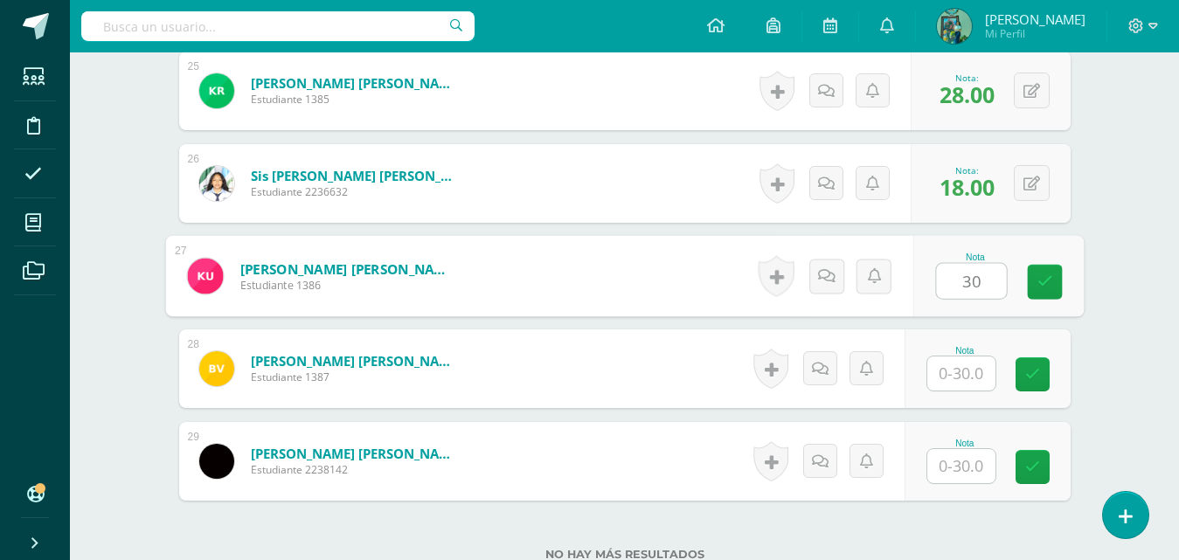
type input "30"
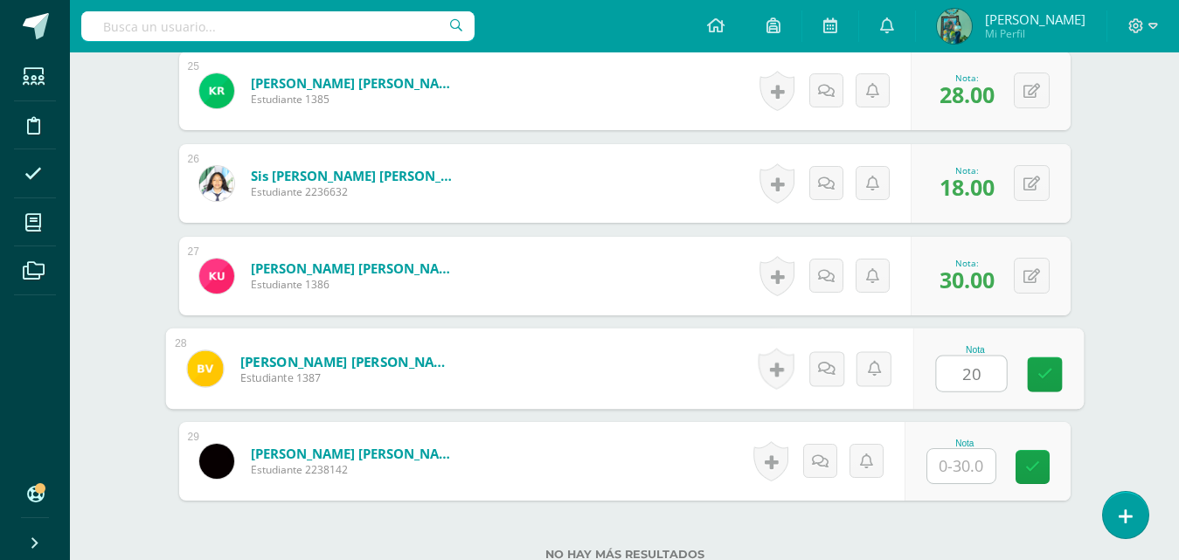
type input "20"
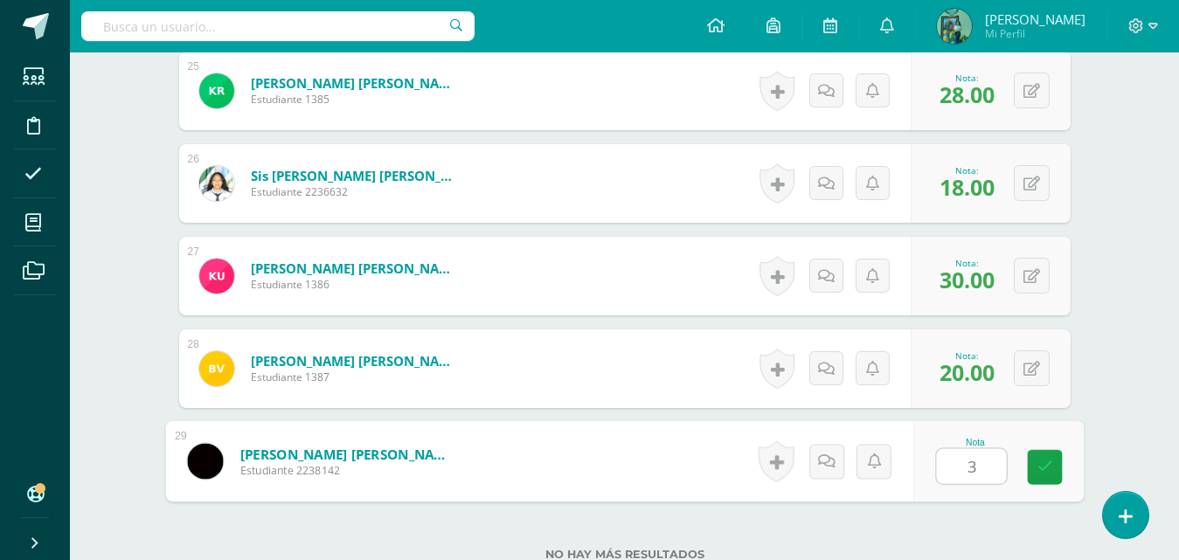
type input "30"
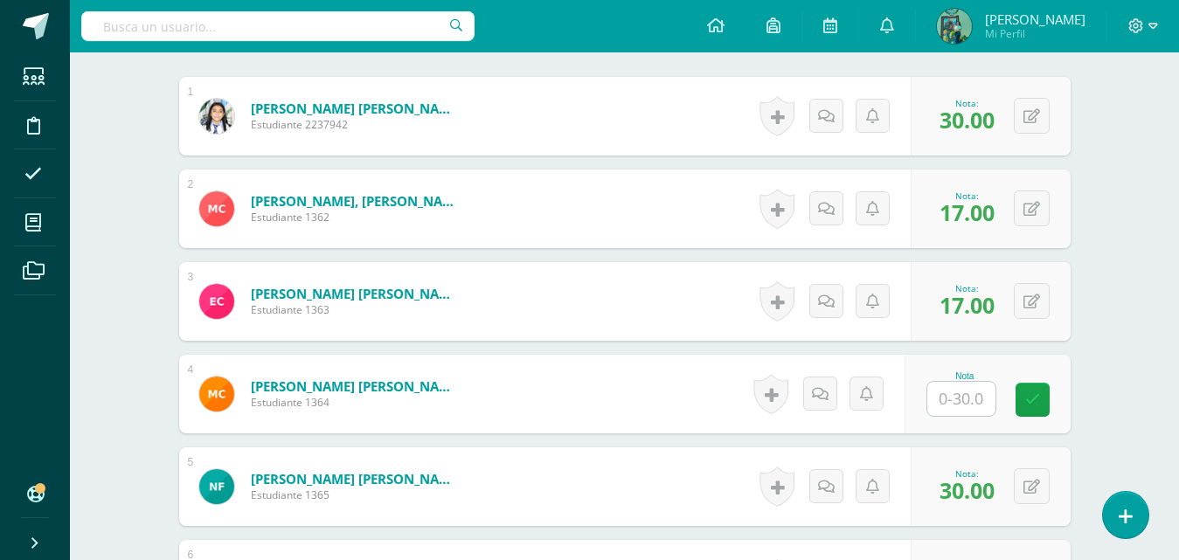
scroll to position [490, 0]
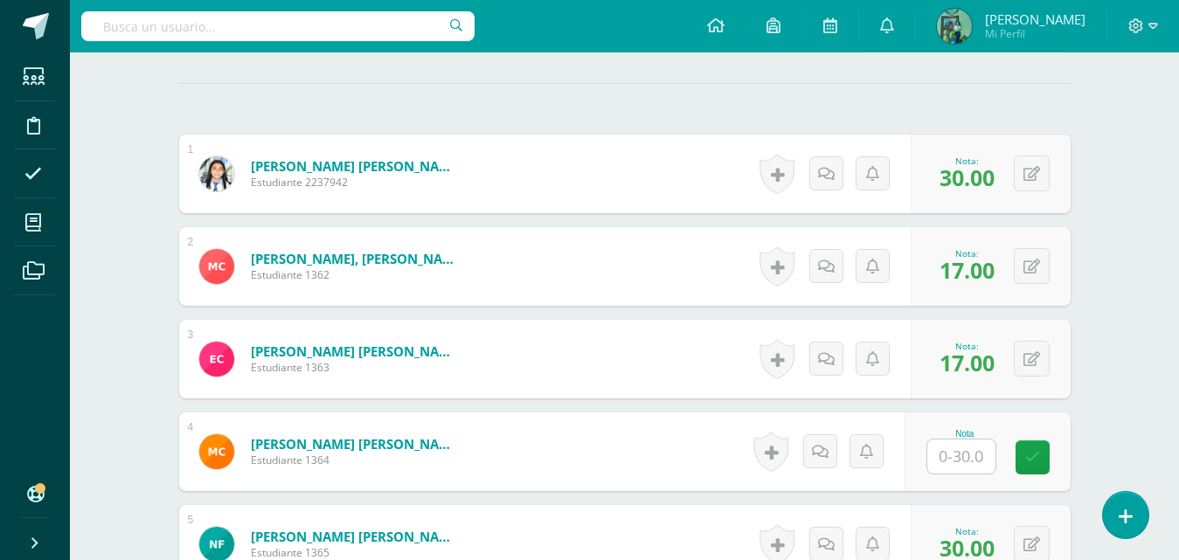
click at [974, 455] on input "text" at bounding box center [961, 457] width 68 height 34
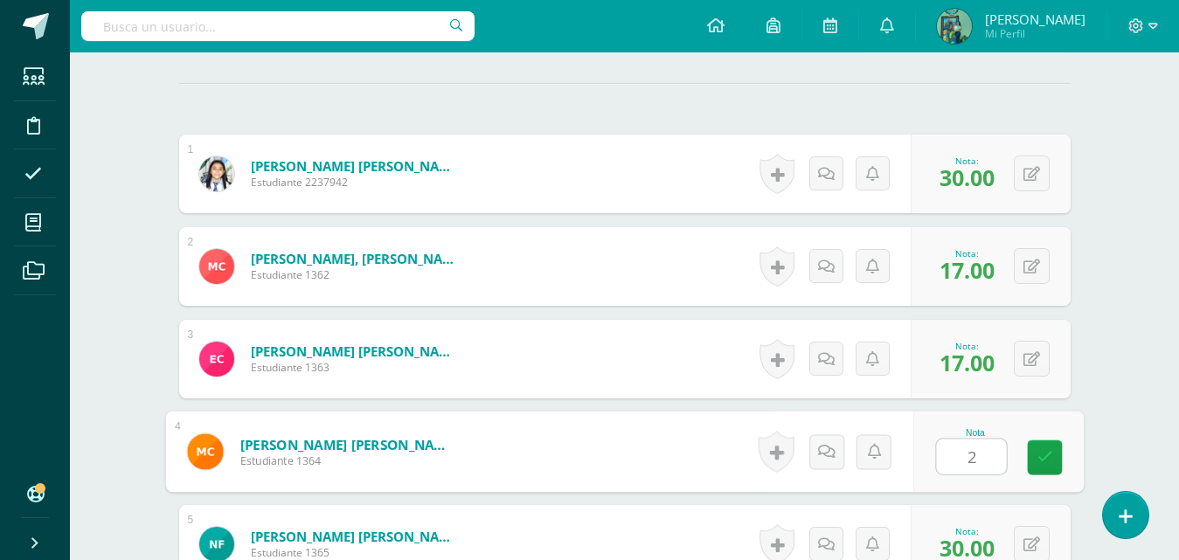
type input "23"
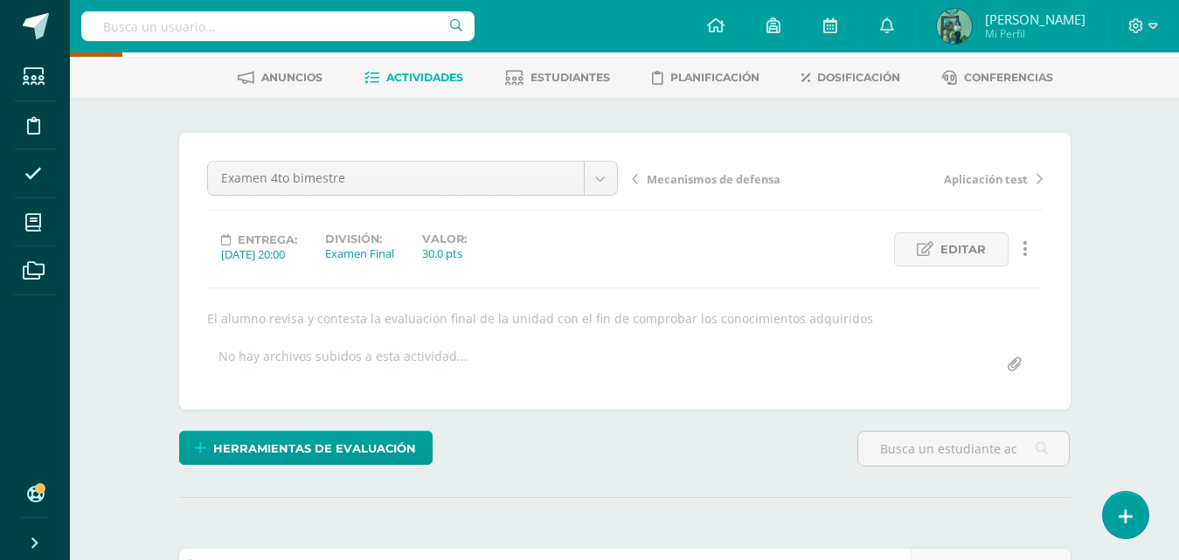
scroll to position [0, 0]
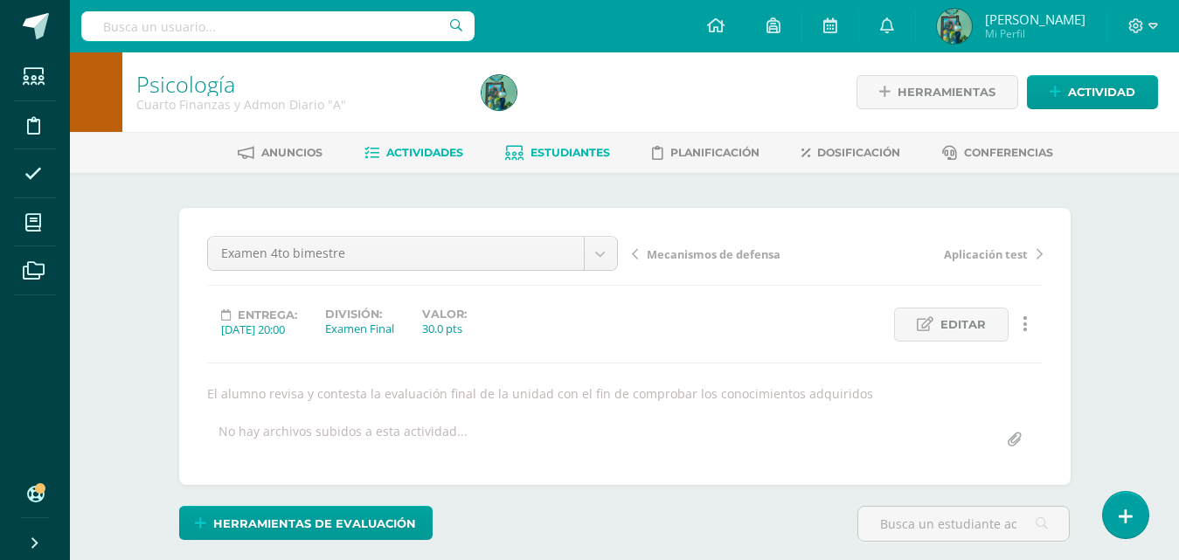
click at [566, 150] on span "Estudiantes" at bounding box center [571, 152] width 80 height 13
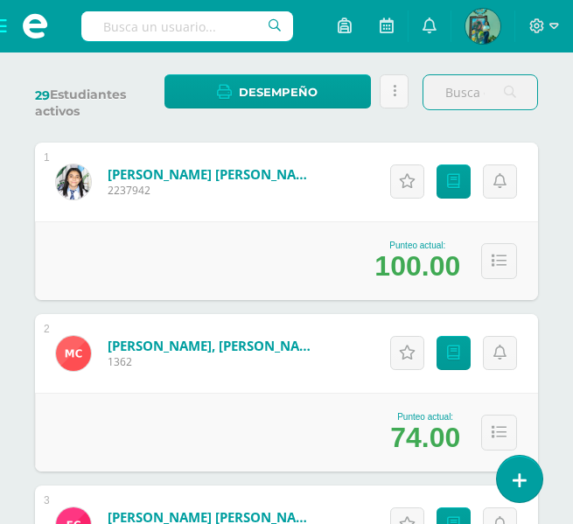
scroll to position [311, 0]
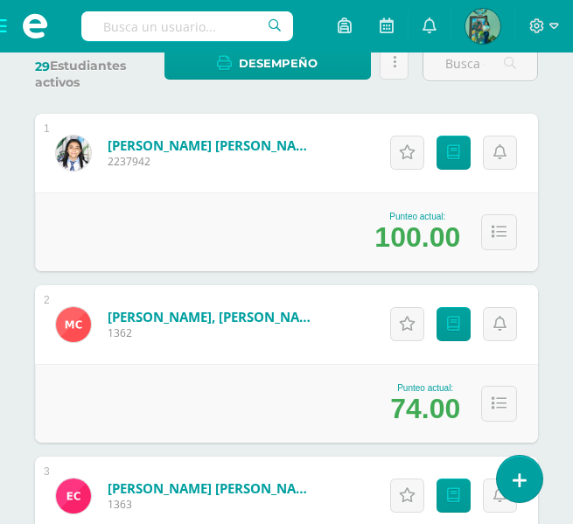
drag, startPoint x: 566, startPoint y: 297, endPoint x: 585, endPoint y: 170, distance: 129.1
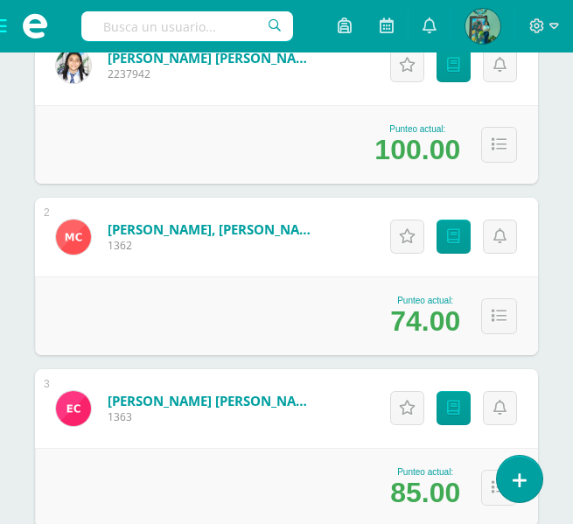
scroll to position [545, 0]
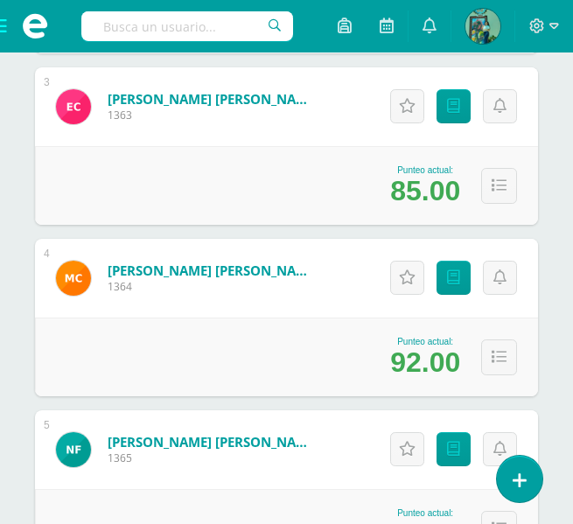
scroll to position [759, 0]
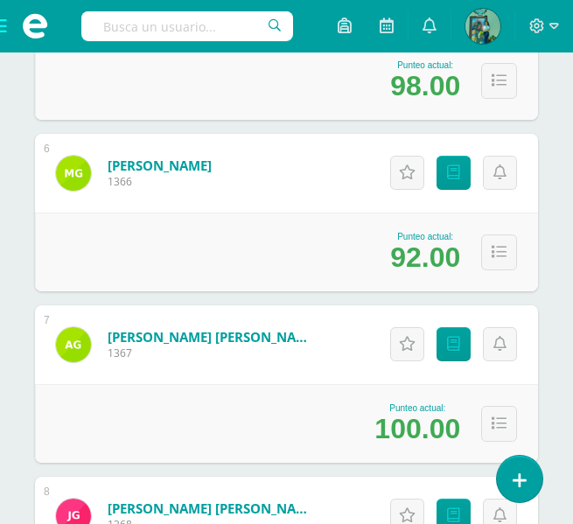
scroll to position [1168, 0]
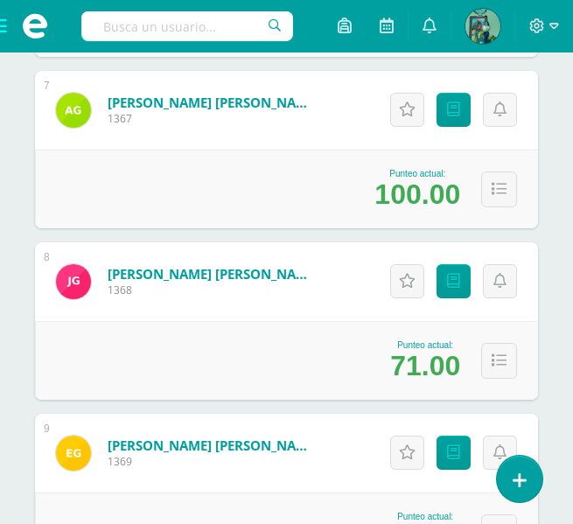
scroll to position [1401, 0]
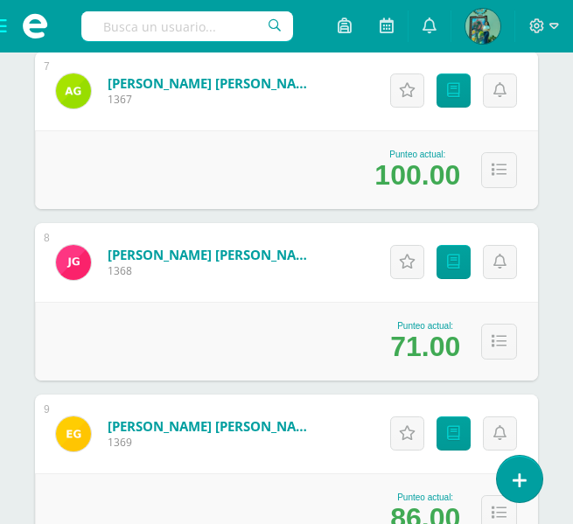
drag, startPoint x: 559, startPoint y: 367, endPoint x: 570, endPoint y: 316, distance: 52.8
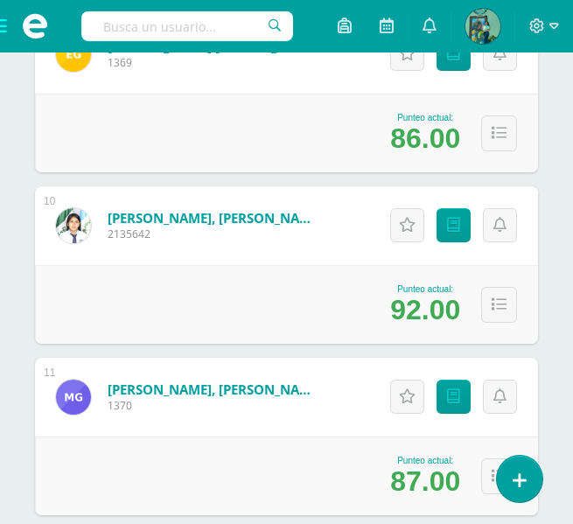
scroll to position [1830, 0]
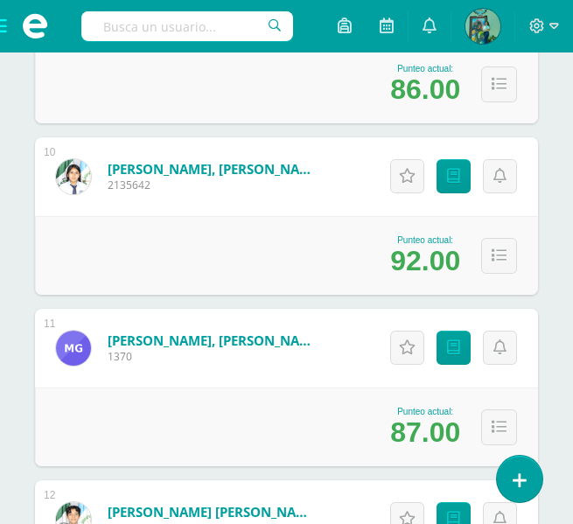
drag, startPoint x: 553, startPoint y: 358, endPoint x: 573, endPoint y: 275, distance: 84.4
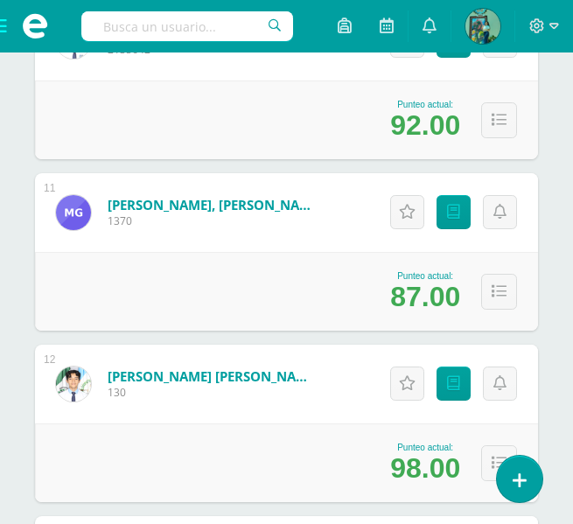
scroll to position [2063, 0]
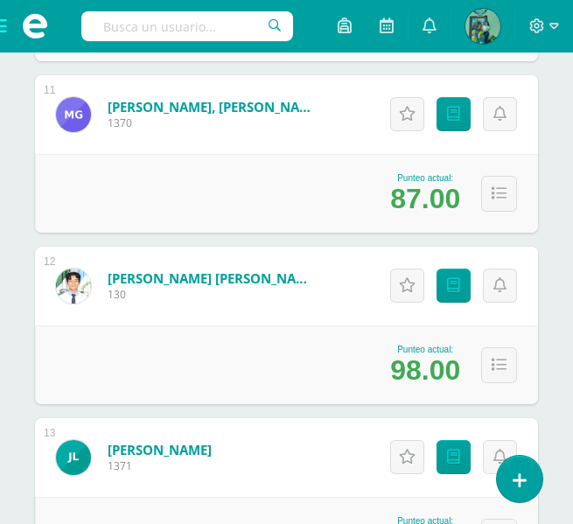
drag, startPoint x: 531, startPoint y: 310, endPoint x: 577, endPoint y: 251, distance: 75.4
click at [532, 310] on div "Actitudinales Punteos" at bounding box center [451, 286] width 174 height 79
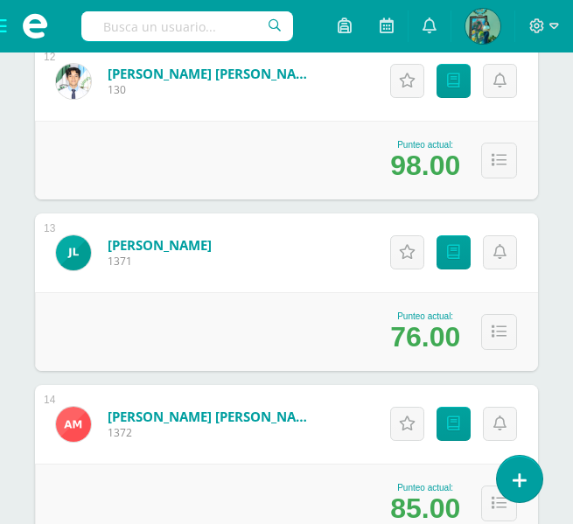
scroll to position [2296, 0]
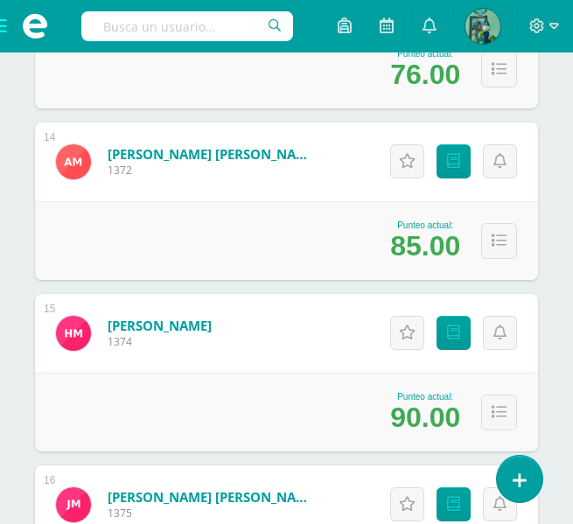
scroll to position [2569, 0]
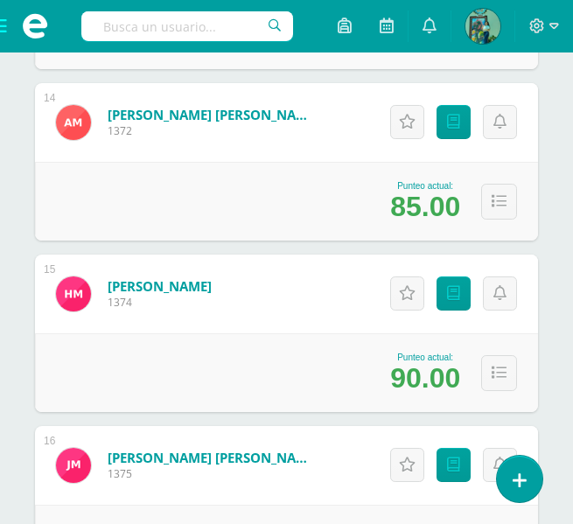
click at [569, 271] on div "Estudiantes (29) Unidad 4 Unidad 4 Unidad 3 Unidad 2 Unidad 1 29 Estudiantes ac…" at bounding box center [286, 280] width 573 height 5294
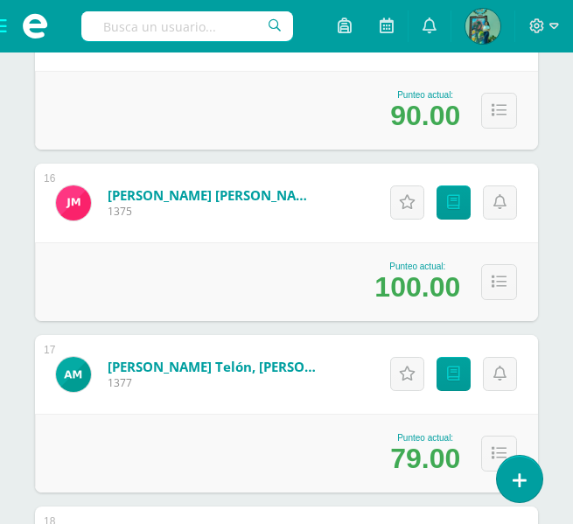
scroll to position [2841, 0]
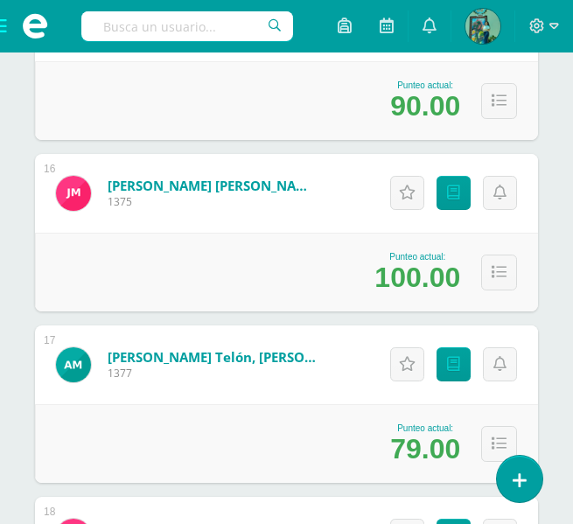
click at [560, 355] on div "Estudiantes (29) Unidad 4 Unidad 4 Unidad 3 Unidad 2 Unidad 1 29 Estudiantes ac…" at bounding box center [286, 8] width 573 height 5294
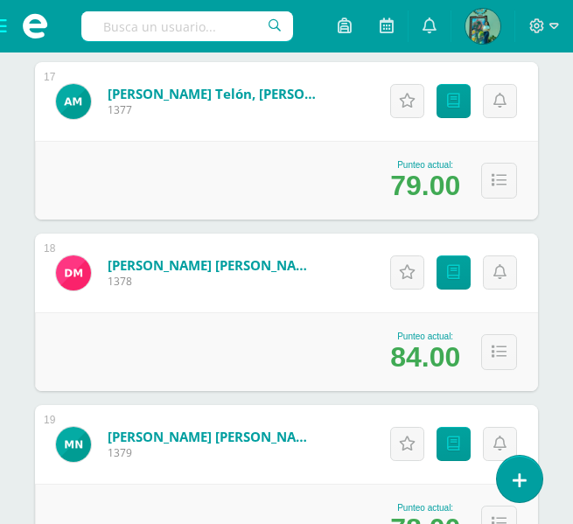
scroll to position [3133, 0]
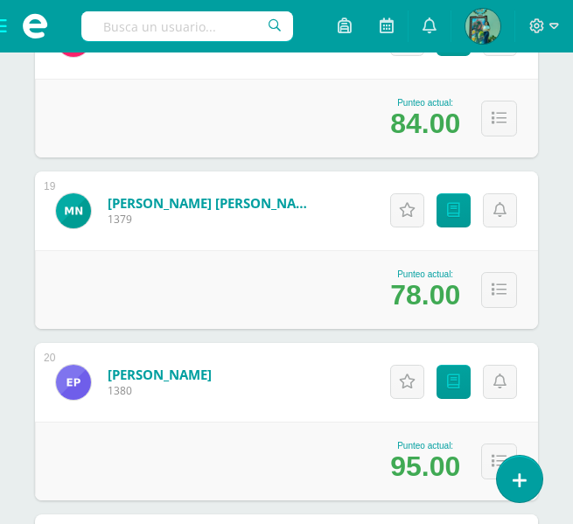
scroll to position [3415, 0]
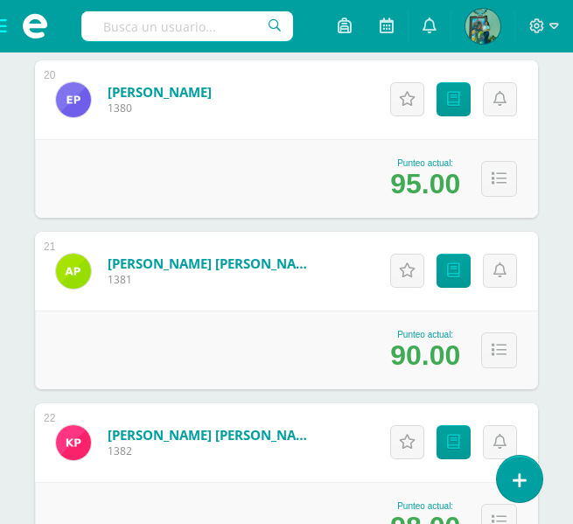
scroll to position [3639, 0]
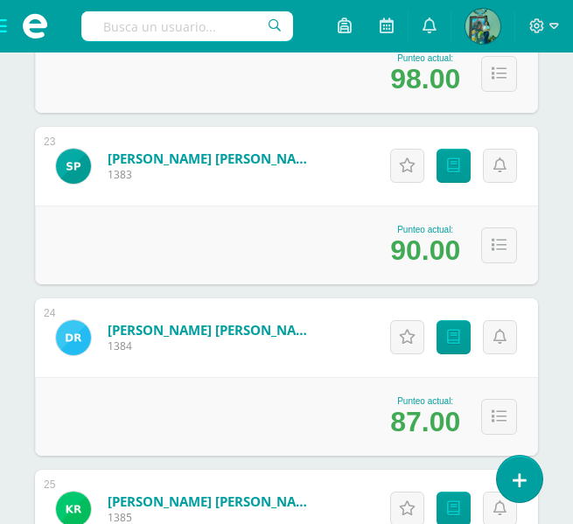
scroll to position [4077, 0]
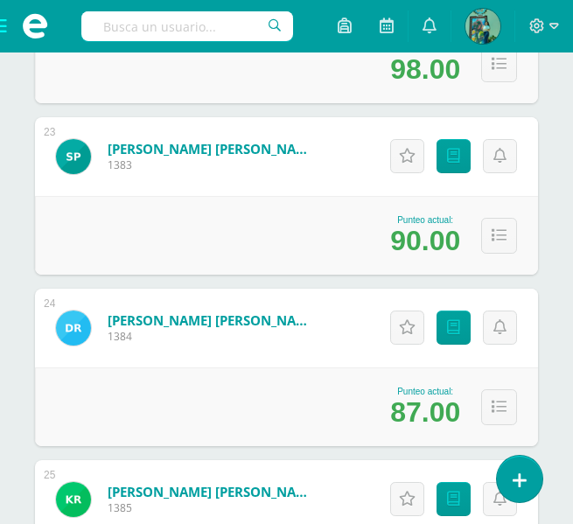
drag, startPoint x: 546, startPoint y: 295, endPoint x: 549, endPoint y: 337, distance: 42.0
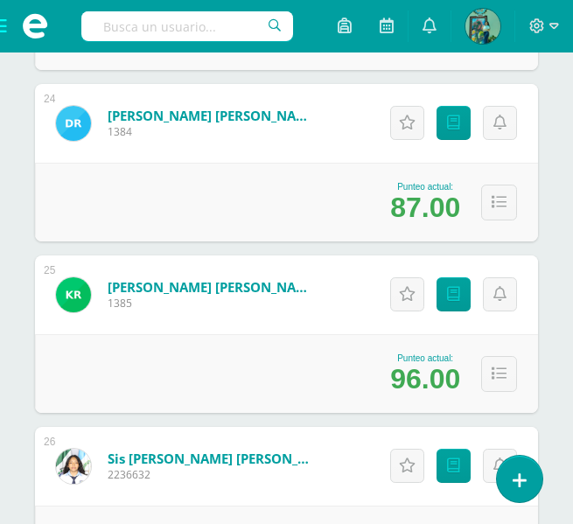
scroll to position [4320, 0]
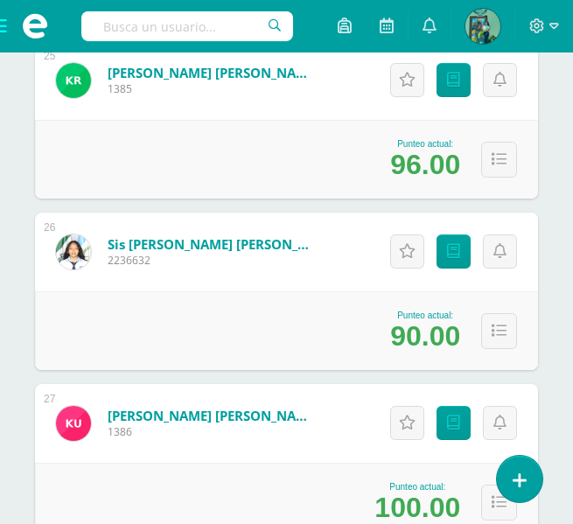
scroll to position [4574, 0]
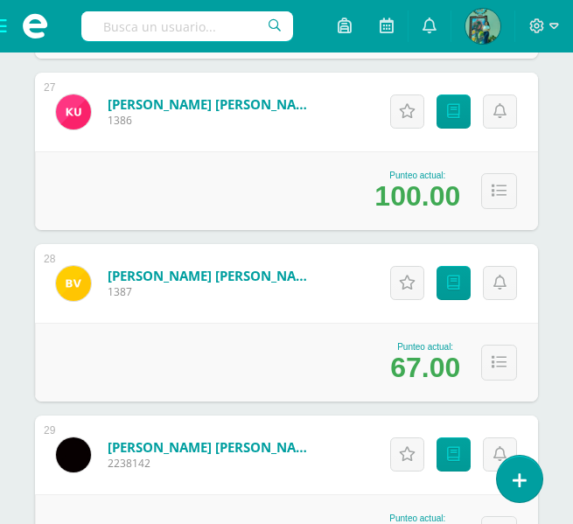
scroll to position [4826, 0]
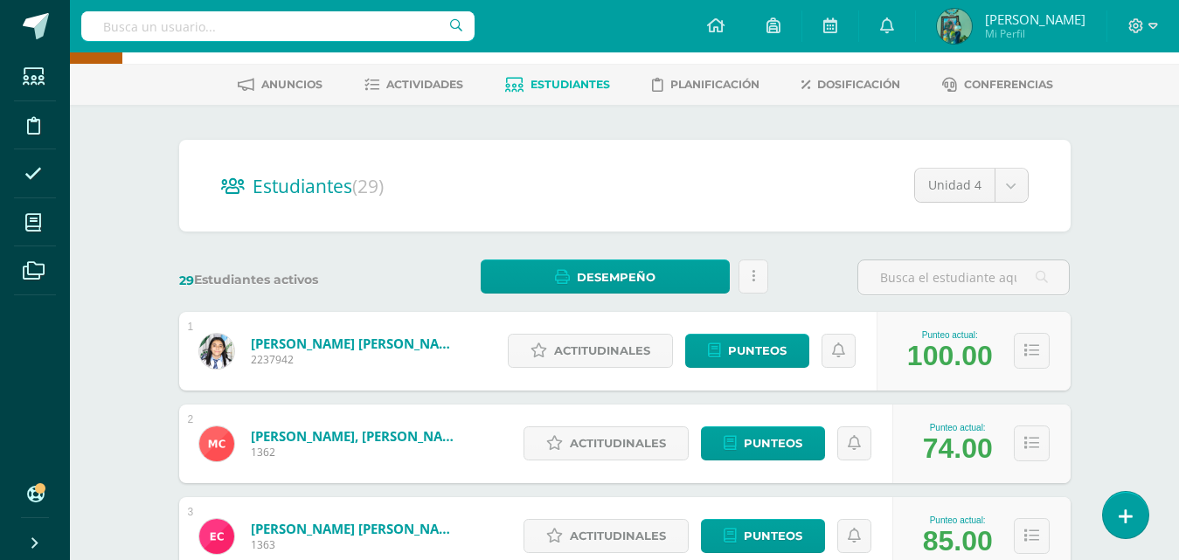
scroll to position [0, 0]
